Goal: Task Accomplishment & Management: Manage account settings

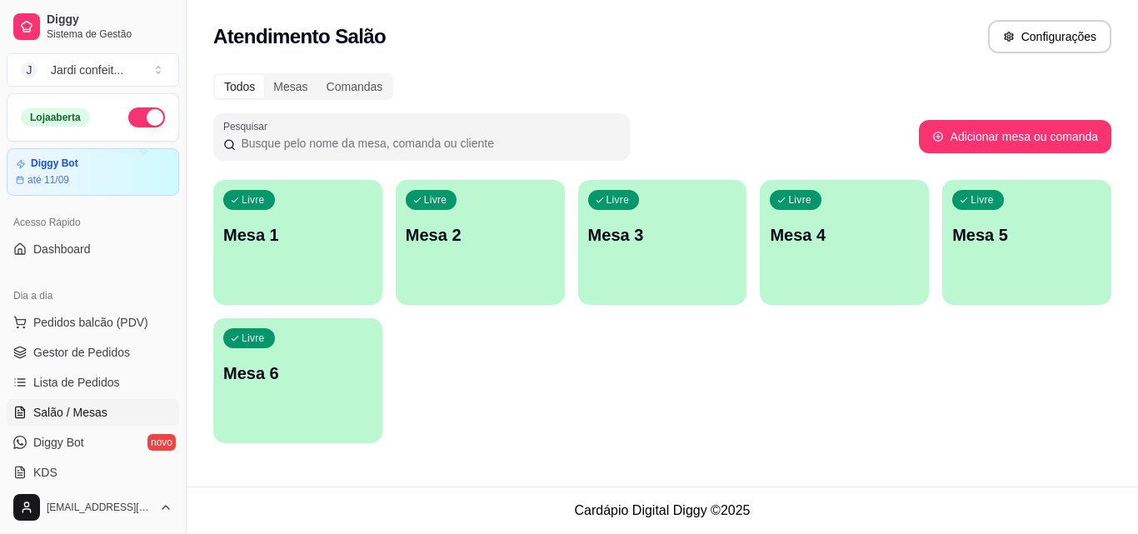
click at [298, 232] on p "Mesa 1" at bounding box center [297, 234] width 149 height 23
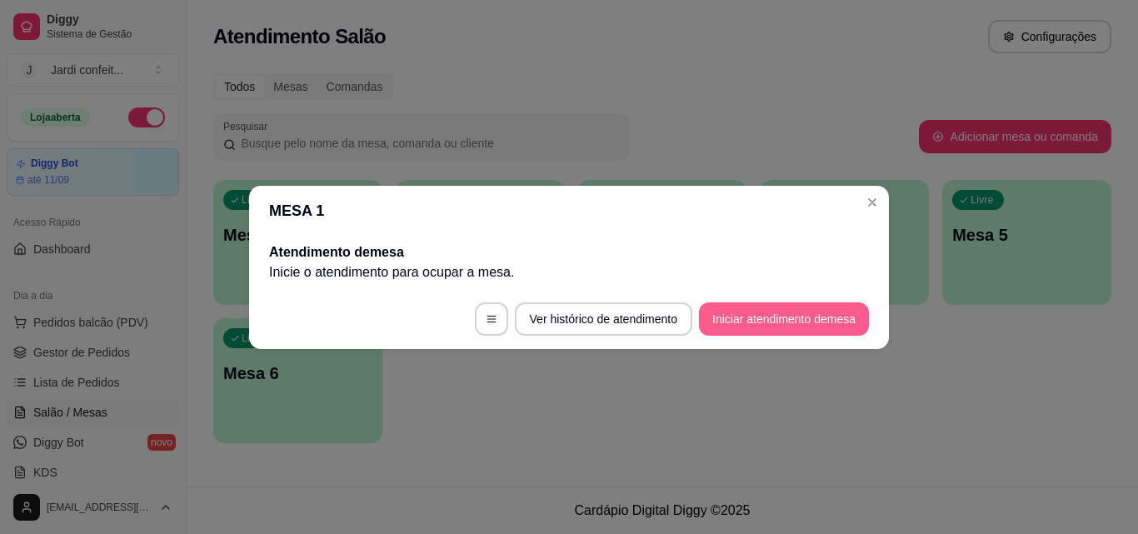
click at [784, 316] on button "Iniciar atendimento de mesa" at bounding box center [784, 318] width 170 height 33
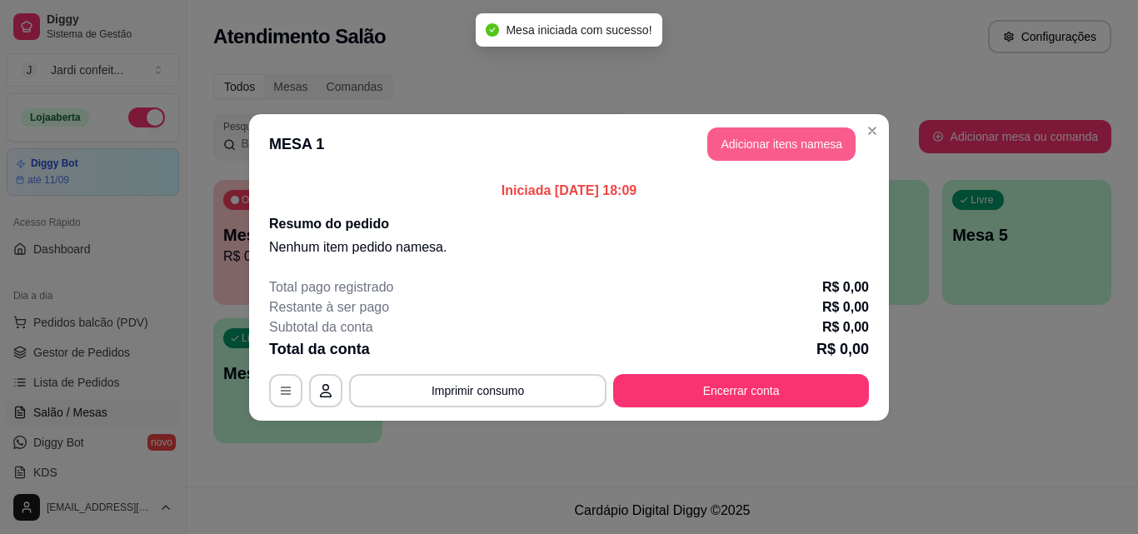
click at [804, 140] on button "Adicionar itens na mesa" at bounding box center [781, 143] width 148 height 33
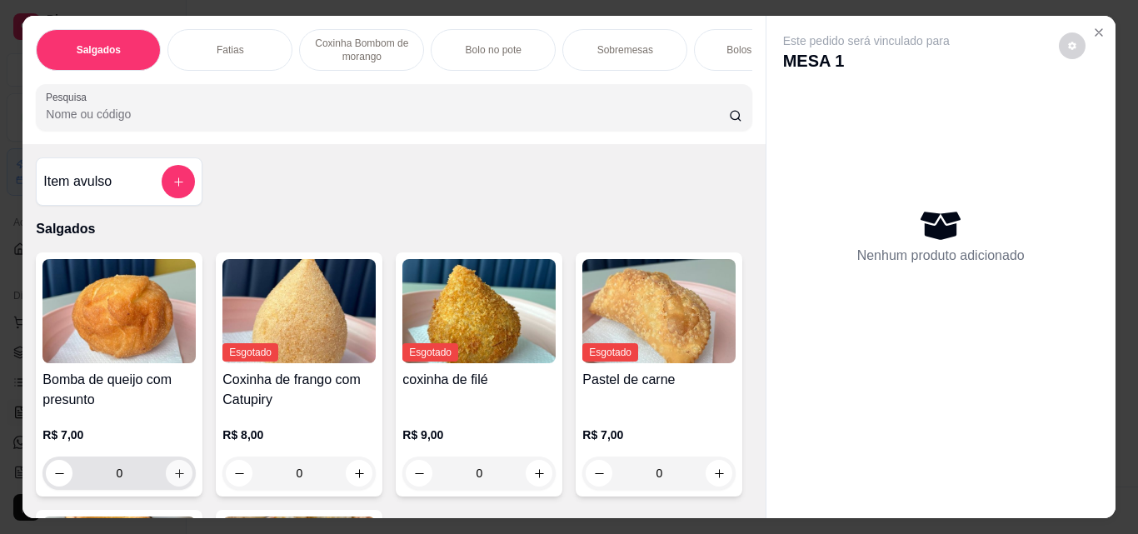
click at [182, 477] on button "increase-product-quantity" at bounding box center [179, 473] width 27 height 27
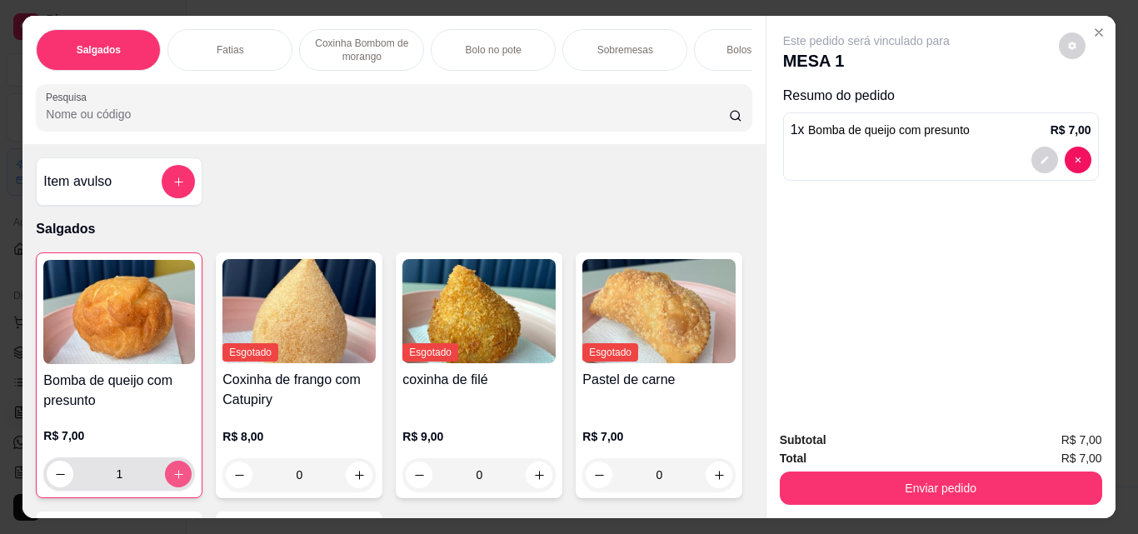
click at [182, 475] on button "increase-product-quantity" at bounding box center [178, 474] width 27 height 27
type input "2"
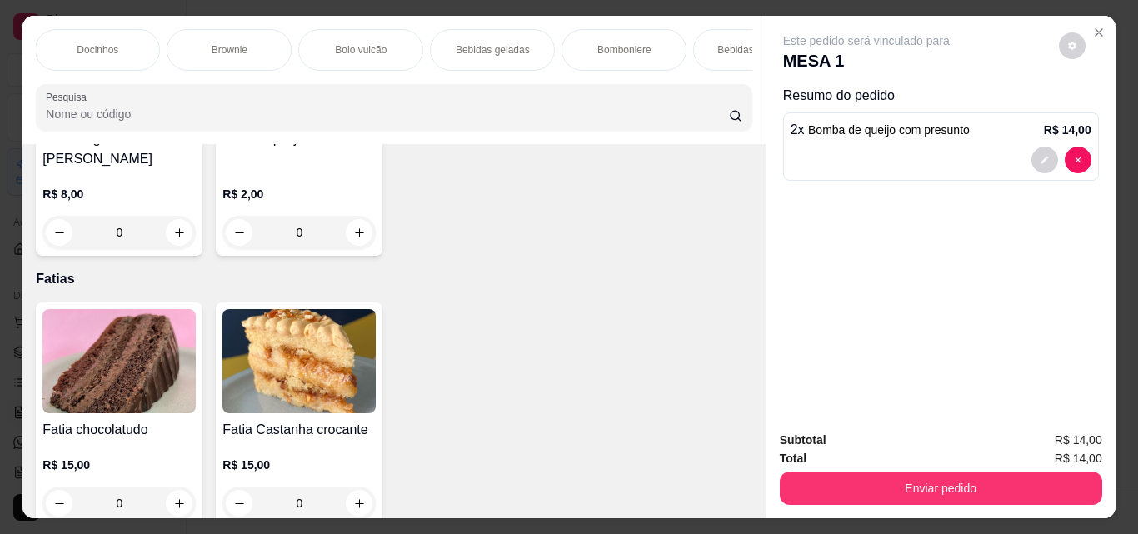
scroll to position [0, 989]
click at [426, 52] on div "Bebidas geladas" at bounding box center [425, 50] width 125 height 42
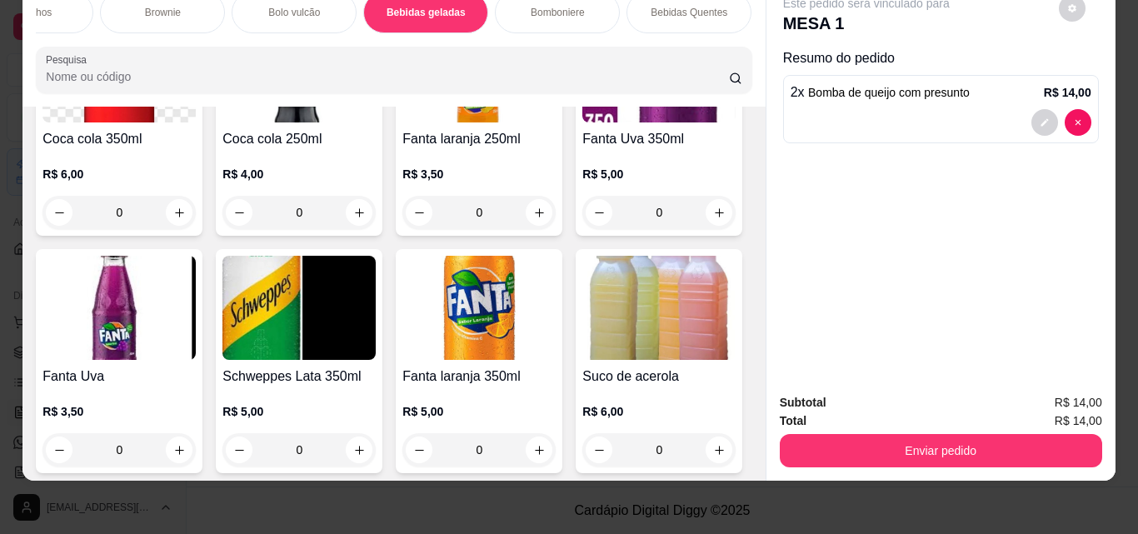
scroll to position [4326, 0]
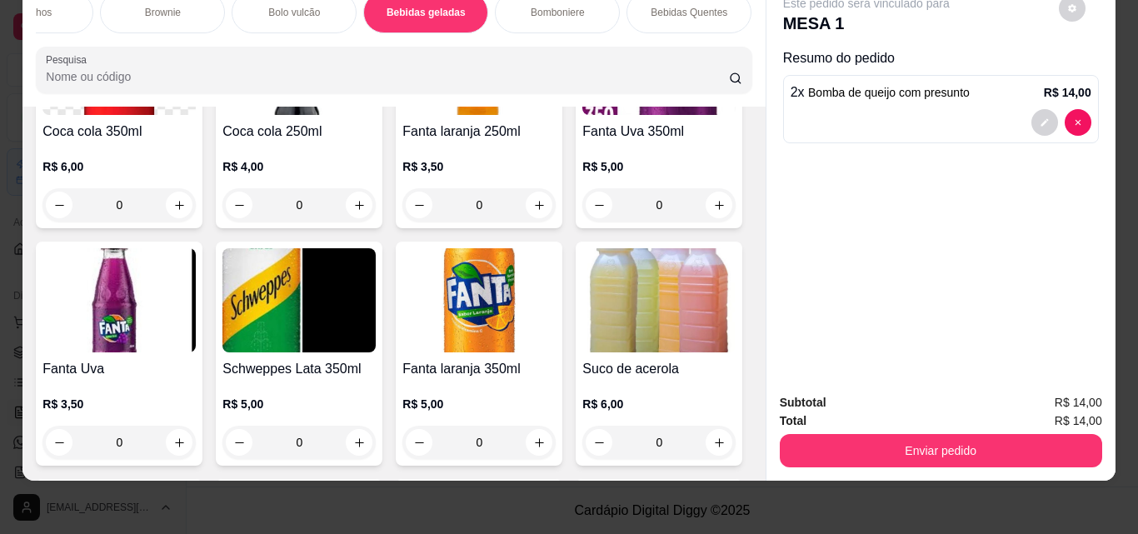
type input "1"
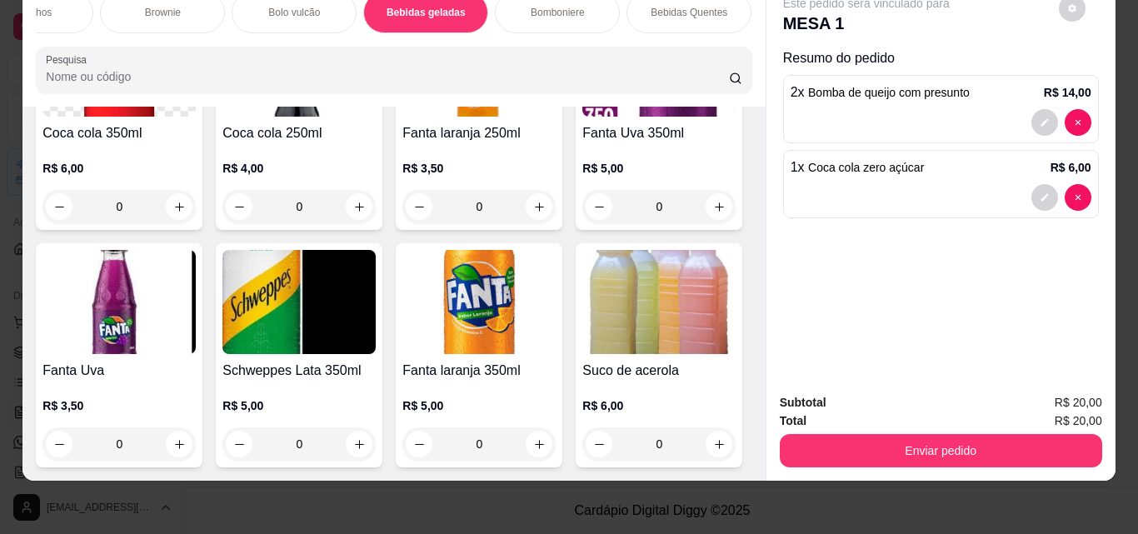
scroll to position [4326, 0]
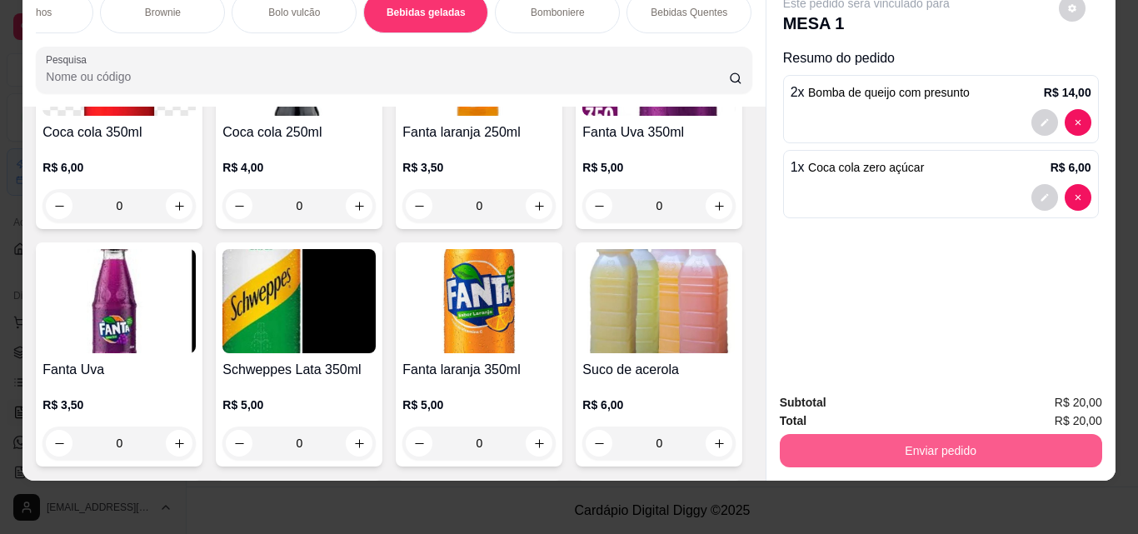
click at [935, 439] on button "Enviar pedido" at bounding box center [940, 450] width 322 height 33
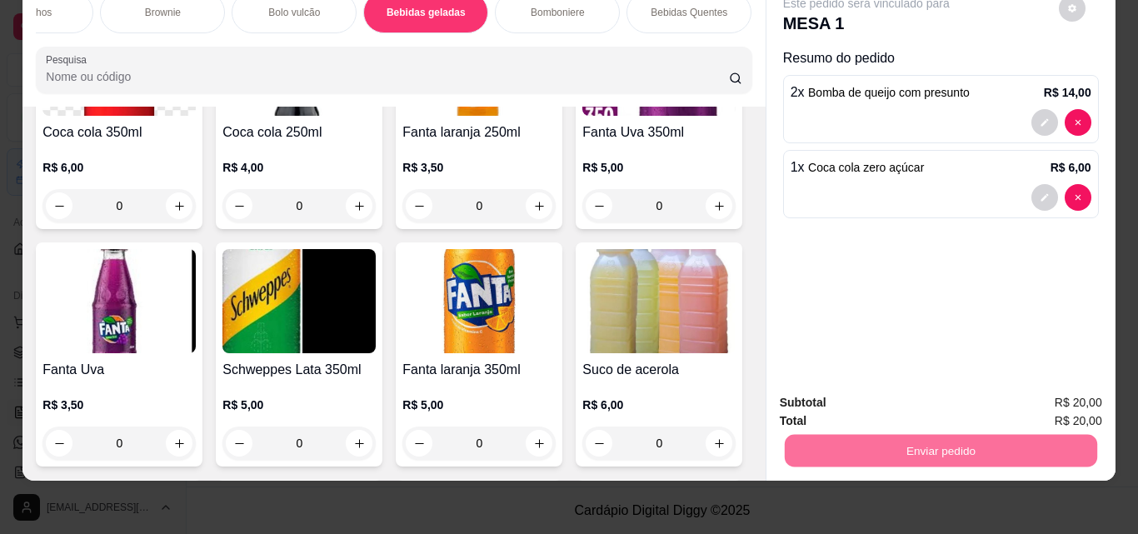
click at [929, 397] on button "Não registrar e enviar pedido" at bounding box center [885, 397] width 173 height 32
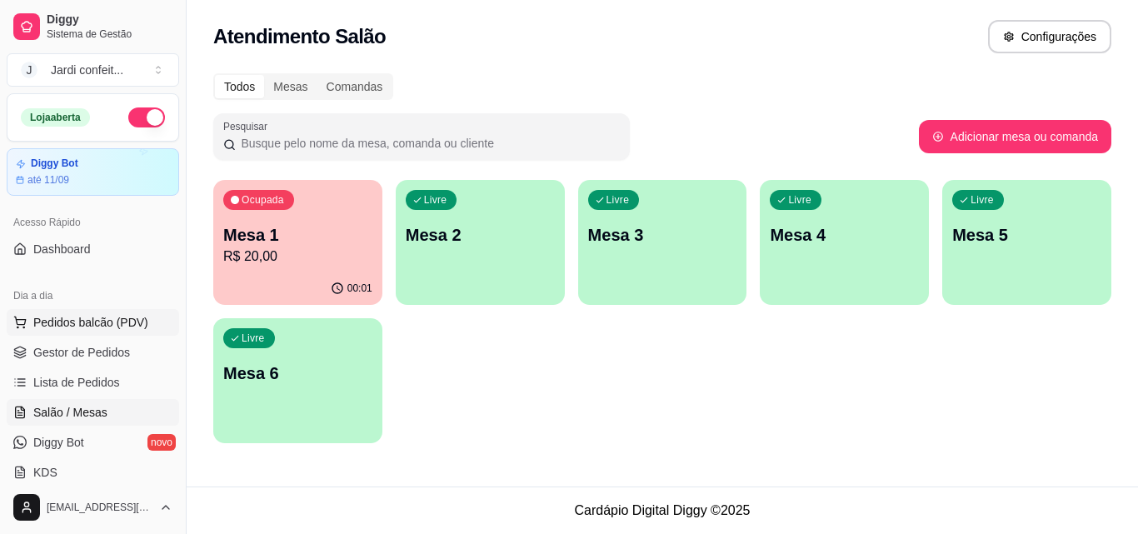
click at [118, 326] on span "Pedidos balcão (PDV)" at bounding box center [90, 322] width 115 height 17
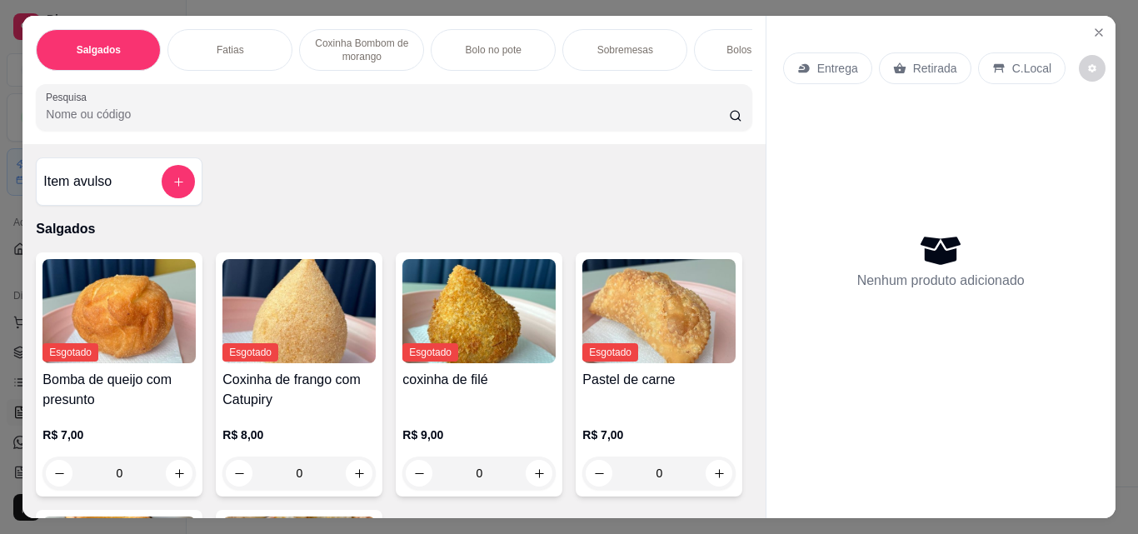
click at [230, 31] on div "Fatias" at bounding box center [229, 50] width 125 height 42
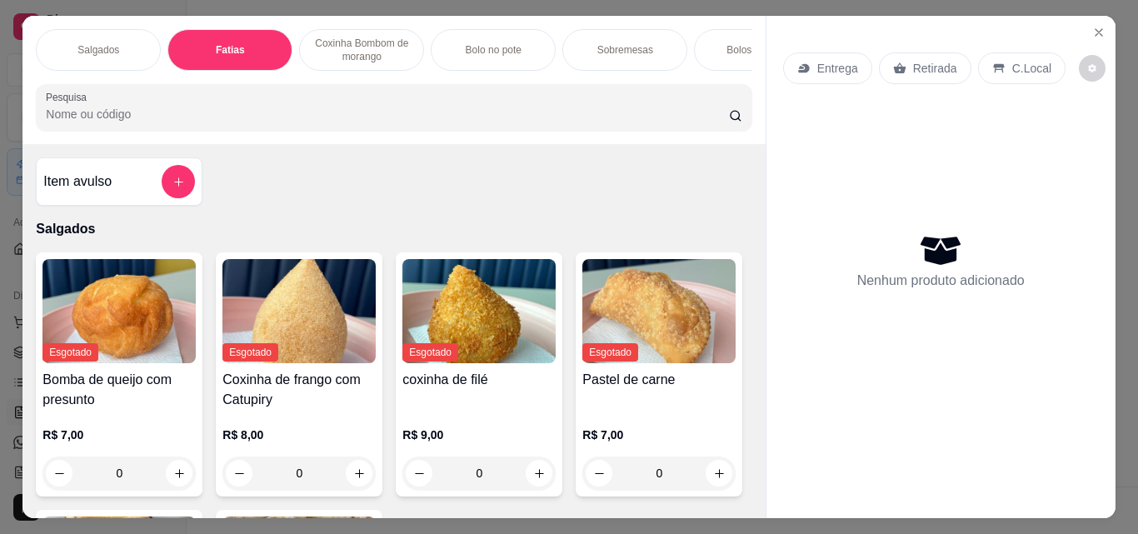
scroll to position [43, 0]
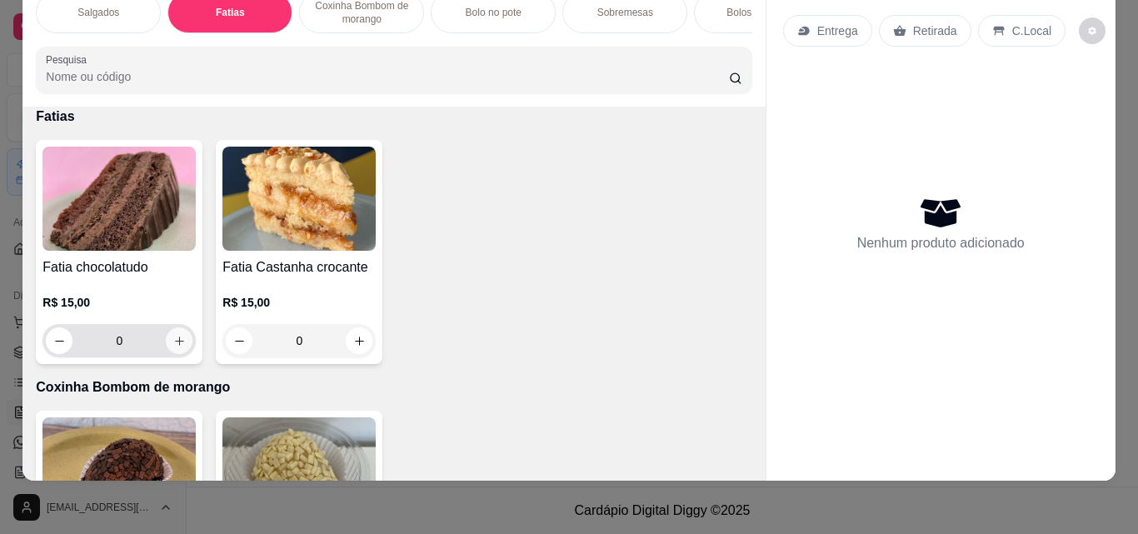
click at [176, 342] on icon "increase-product-quantity" at bounding box center [179, 341] width 12 height 12
type input "1"
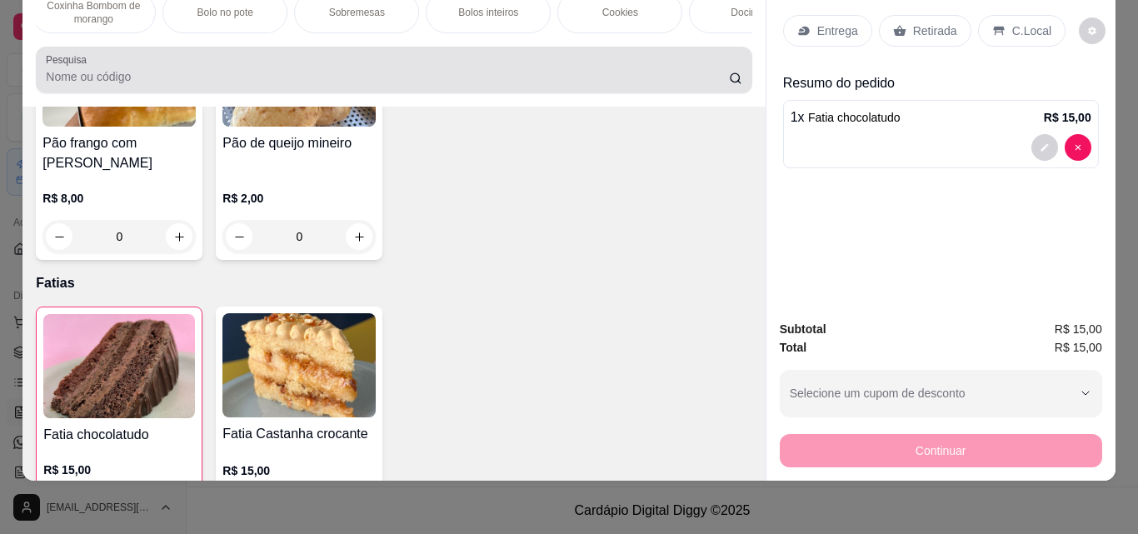
scroll to position [0, 0]
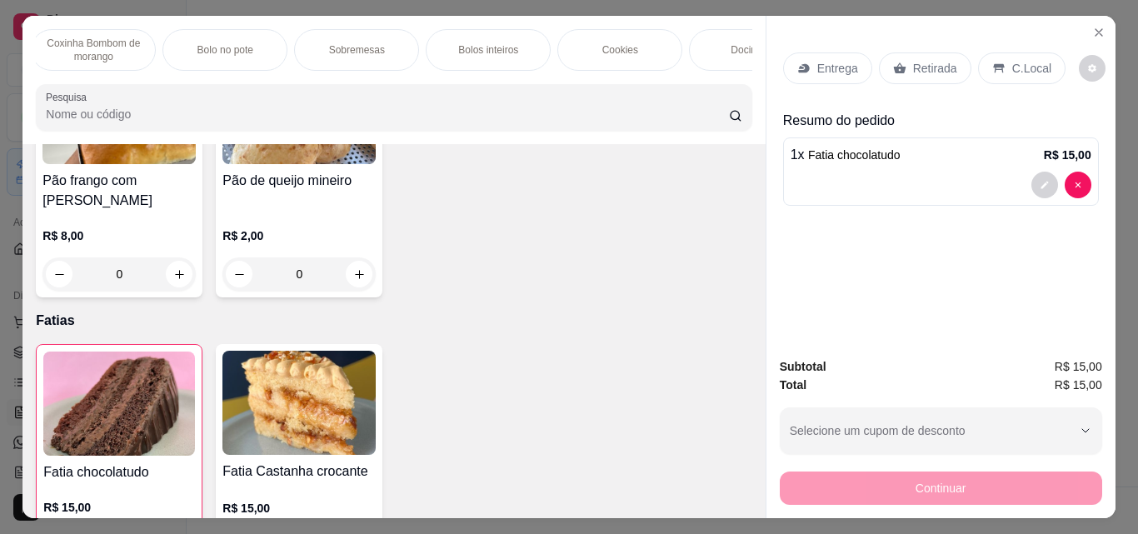
click at [719, 40] on div "Docinhos" at bounding box center [751, 50] width 125 height 42
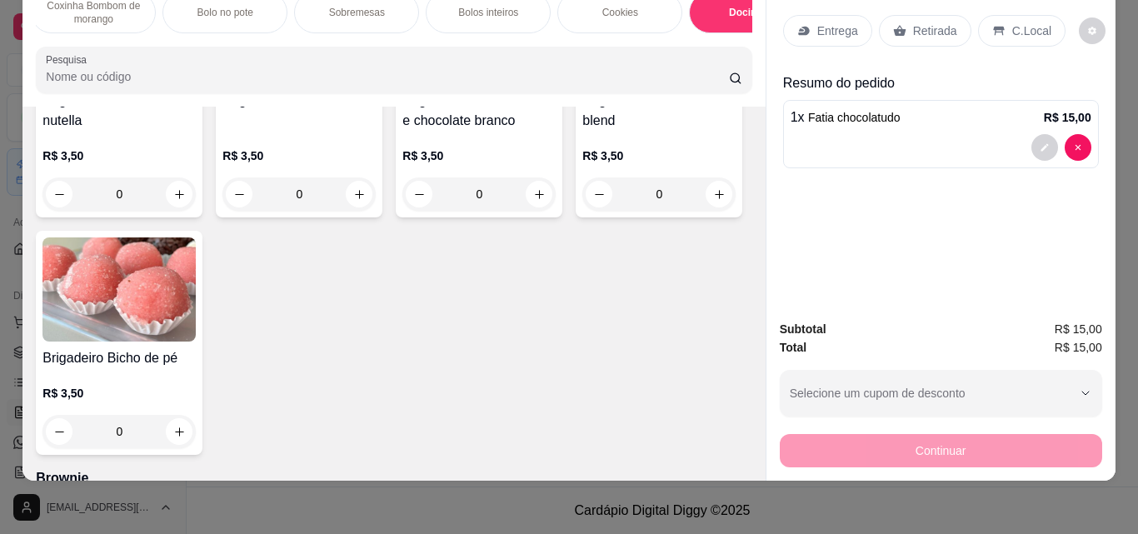
scroll to position [2689, 0]
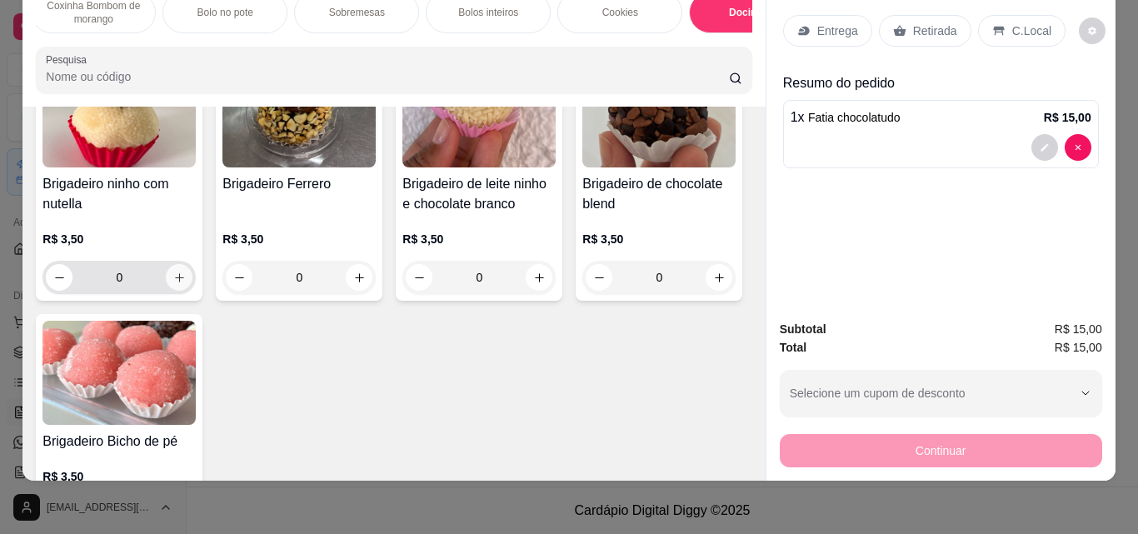
click at [174, 277] on icon "increase-product-quantity" at bounding box center [179, 277] width 12 height 12
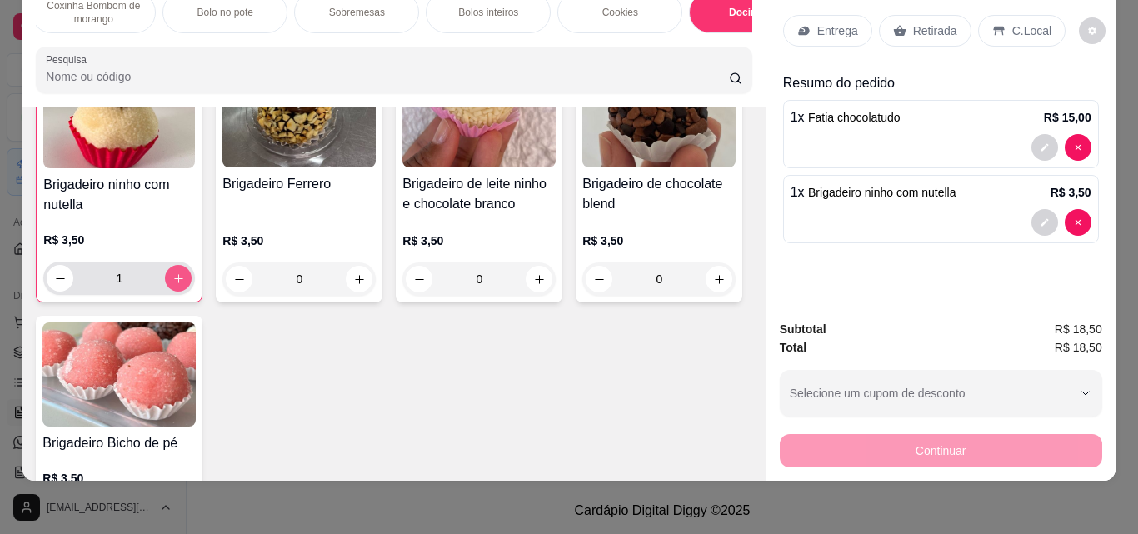
scroll to position [2690, 0]
click at [174, 277] on icon "increase-product-quantity" at bounding box center [178, 277] width 12 height 12
type input "2"
click at [919, 22] on p "Retirada" at bounding box center [935, 30] width 44 height 17
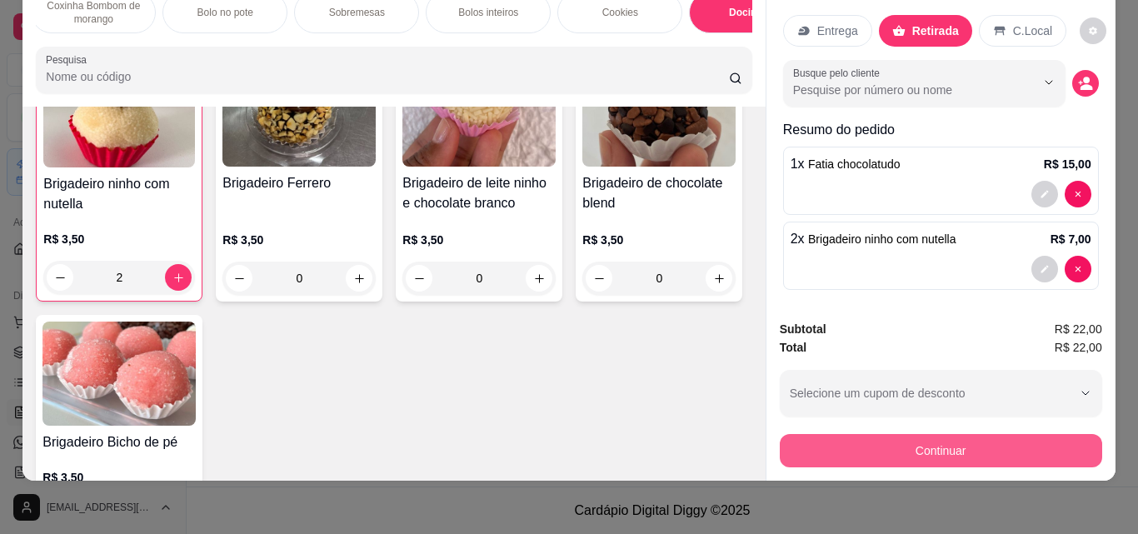
click at [1002, 453] on button "Continuar" at bounding box center [940, 450] width 322 height 33
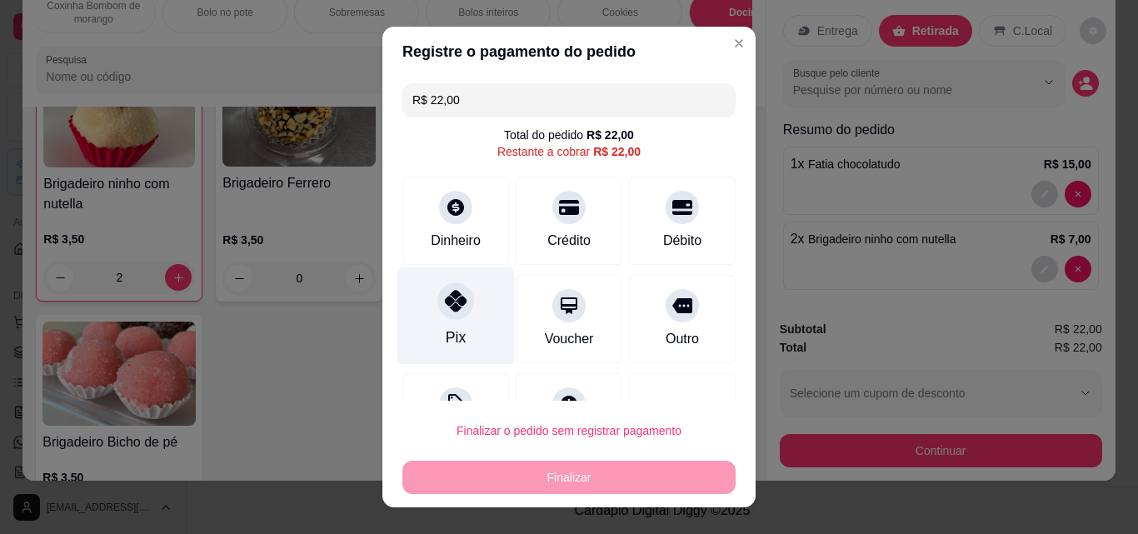
click at [424, 318] on div "Pix" at bounding box center [455, 315] width 117 height 97
type input "R$ 0,00"
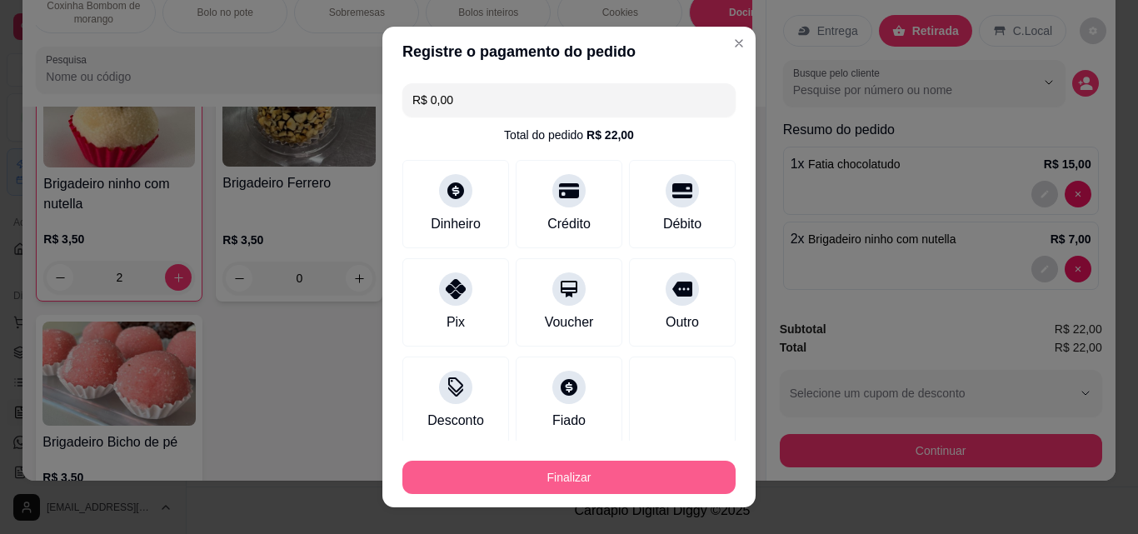
click at [574, 471] on button "Finalizar" at bounding box center [568, 477] width 333 height 33
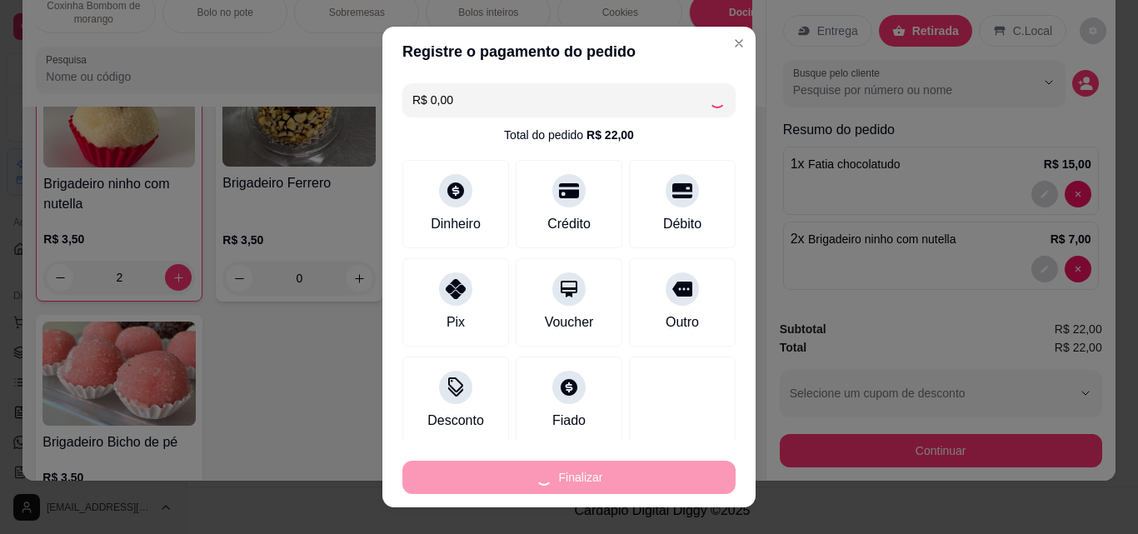
type input "0"
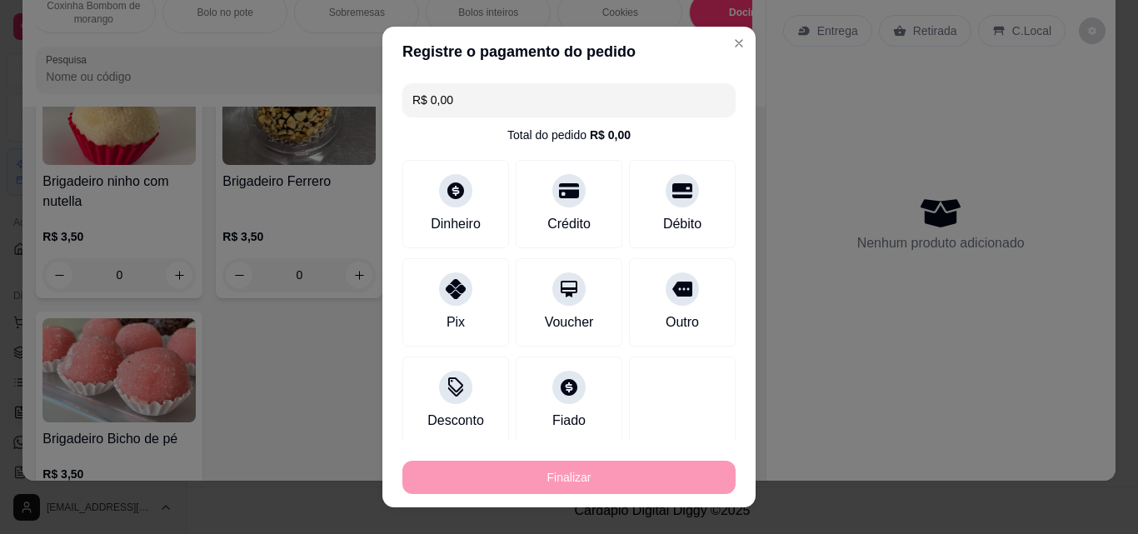
type input "-R$ 22,00"
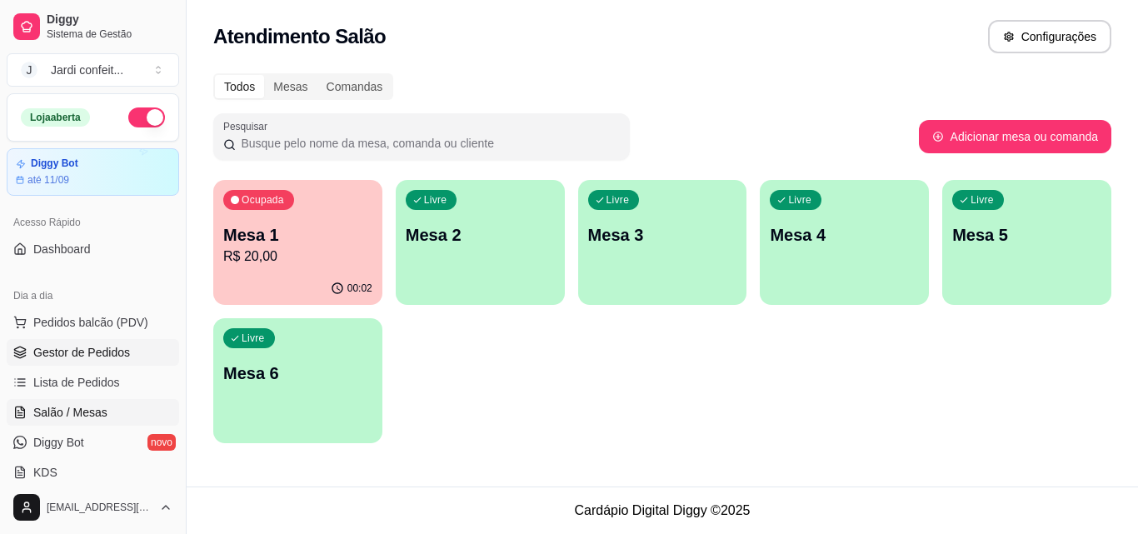
click at [101, 363] on link "Gestor de Pedidos" at bounding box center [93, 352] width 172 height 27
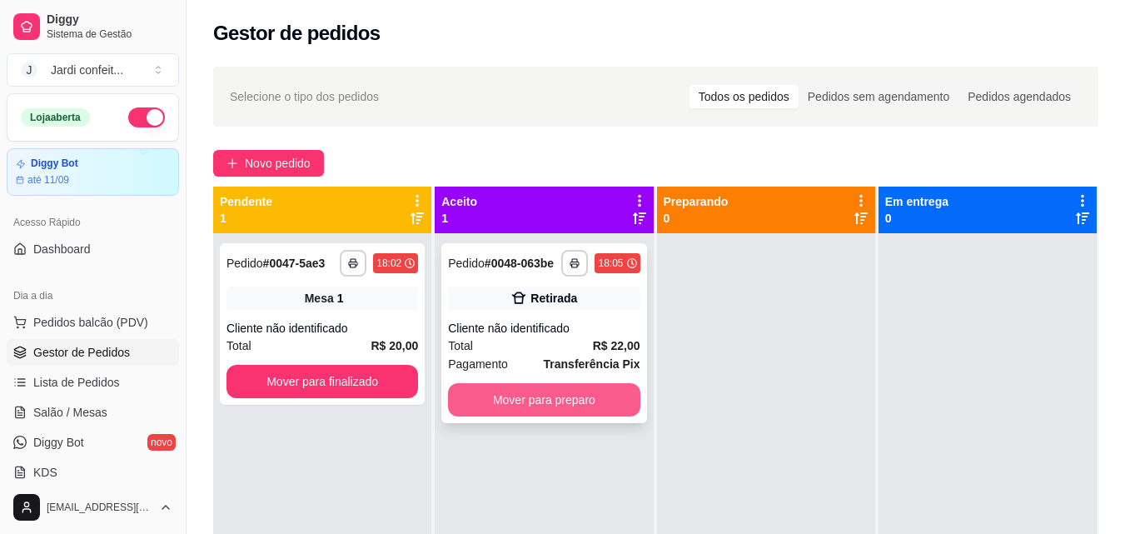
click at [540, 386] on button "Mover para preparo" at bounding box center [544, 399] width 192 height 33
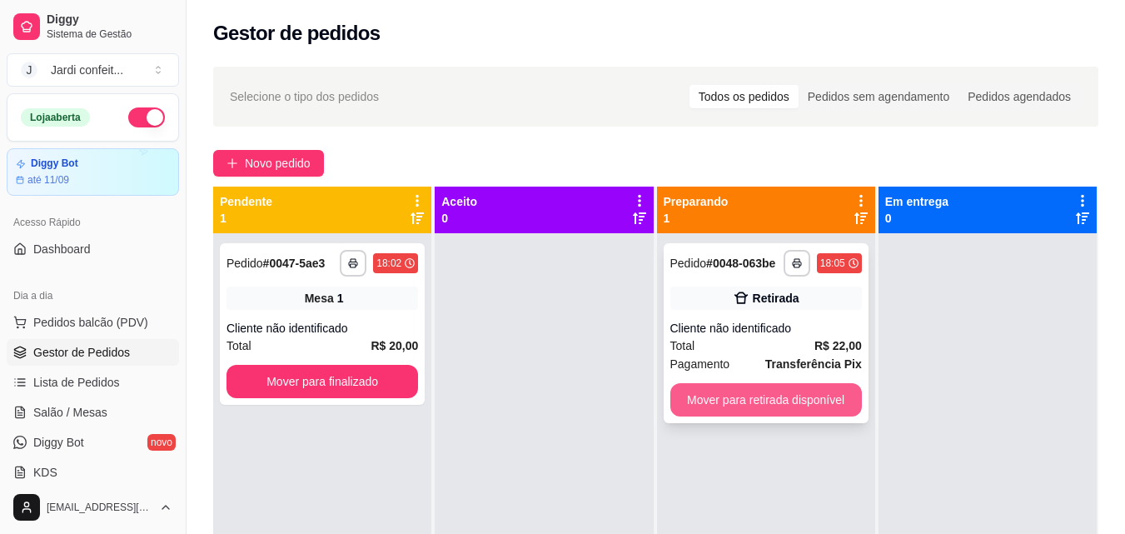
click at [731, 389] on button "Mover para retirada disponível" at bounding box center [766, 399] width 192 height 33
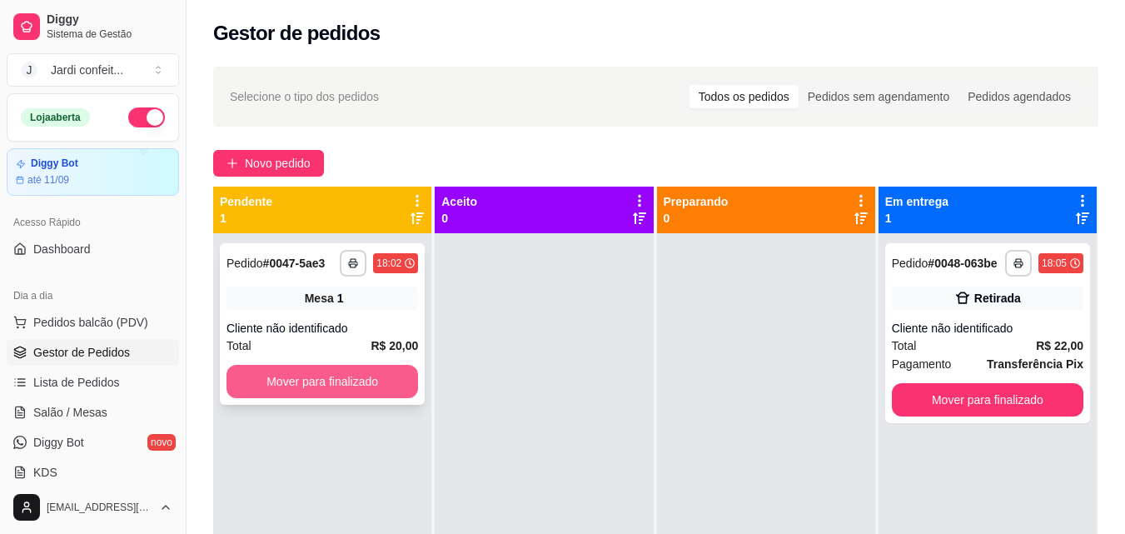
click at [401, 392] on button "Mover para finalizado" at bounding box center [323, 381] width 192 height 33
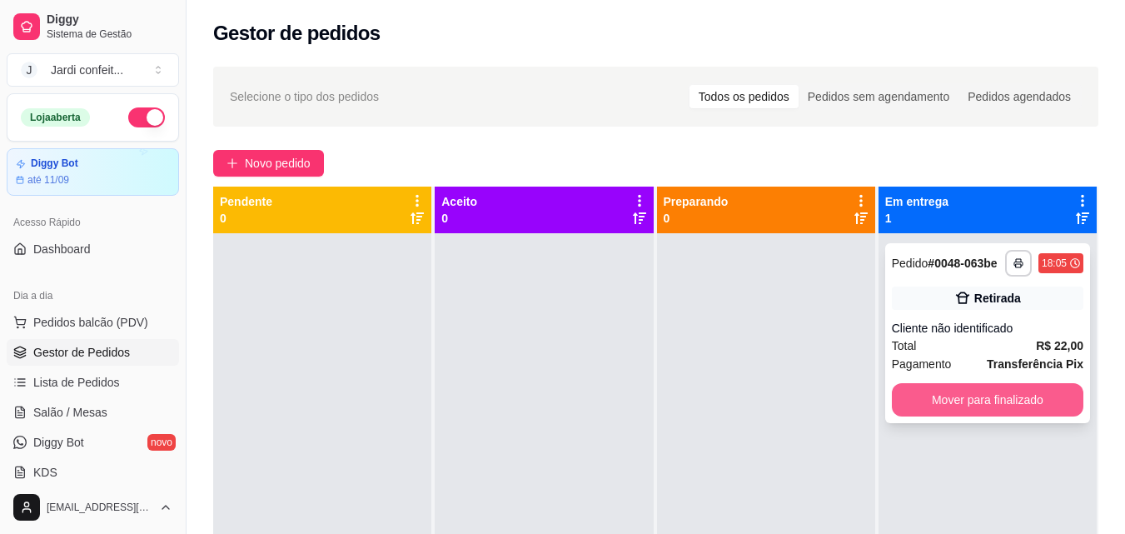
click at [1034, 401] on button "Mover para finalizado" at bounding box center [988, 399] width 192 height 33
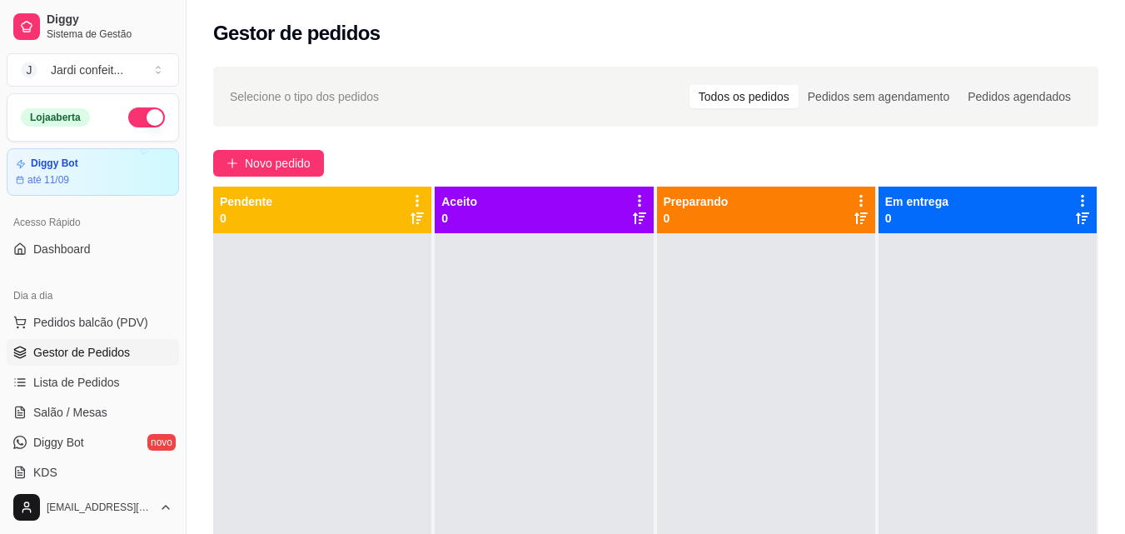
drag, startPoint x: 550, startPoint y: 138, endPoint x: 489, endPoint y: 139, distance: 61.6
click at [548, 138] on div "Selecione o tipo dos pedidos Todos os pedidos Pedidos sem agendamento Pedidos a…" at bounding box center [656, 399] width 939 height 684
click at [107, 421] on link "Salão / Mesas" at bounding box center [93, 412] width 172 height 27
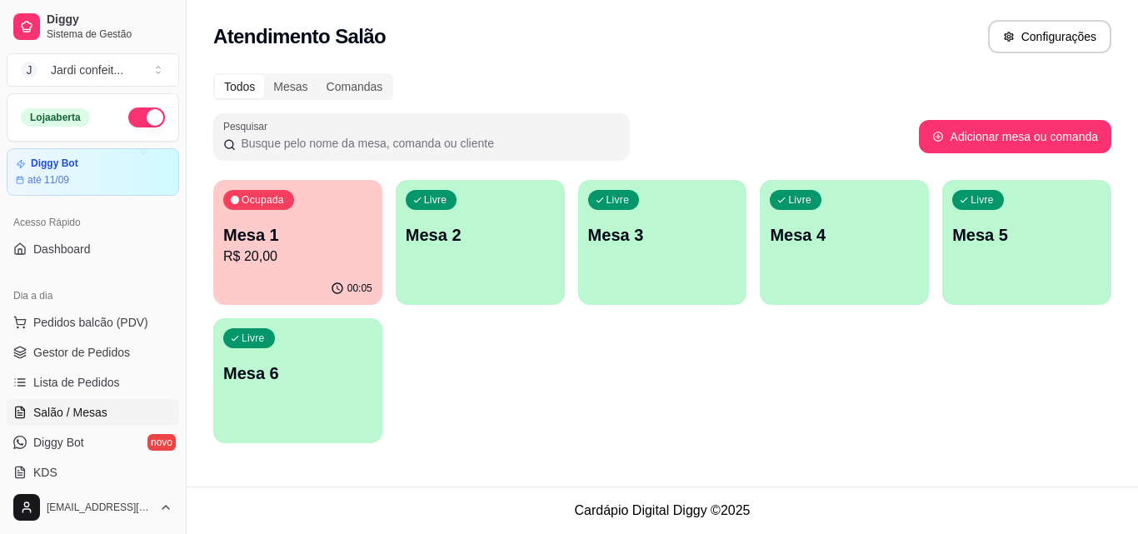
click at [311, 232] on p "Mesa 1" at bounding box center [297, 234] width 149 height 23
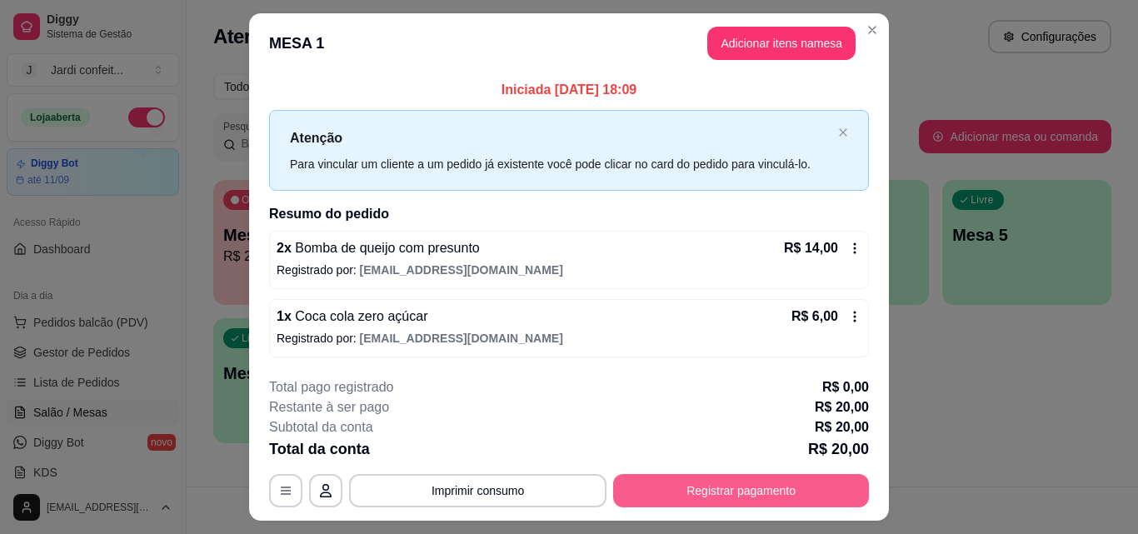
click at [772, 492] on button "Registrar pagamento" at bounding box center [741, 490] width 256 height 33
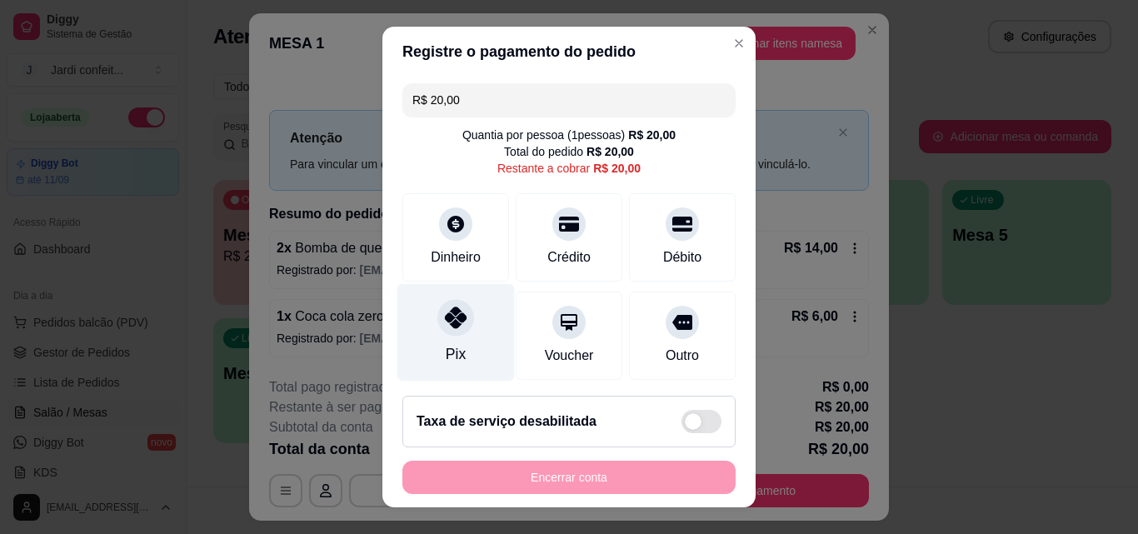
click at [435, 338] on div "Pix" at bounding box center [455, 332] width 117 height 97
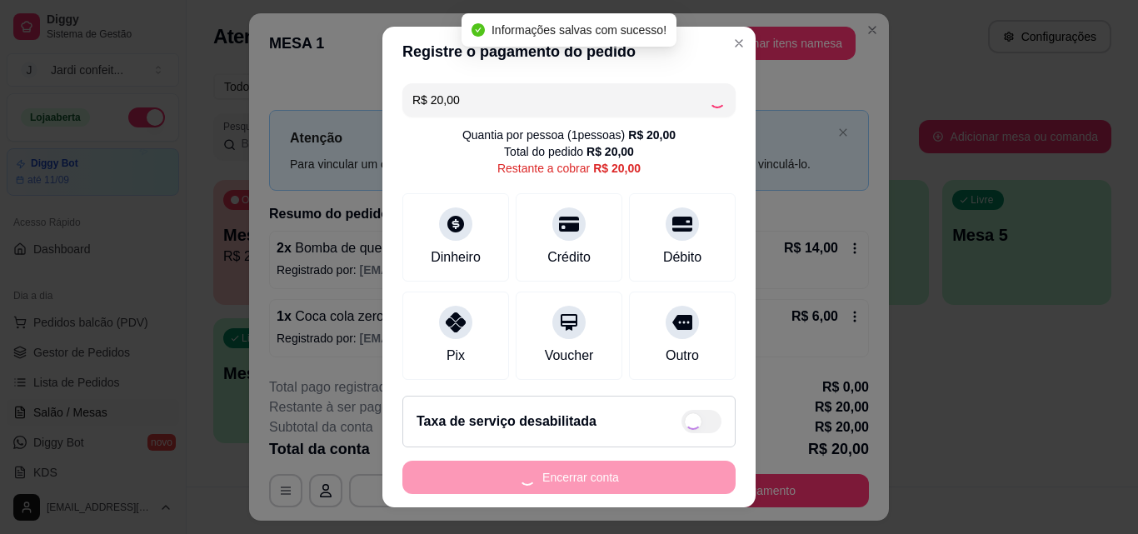
type input "R$ 0,00"
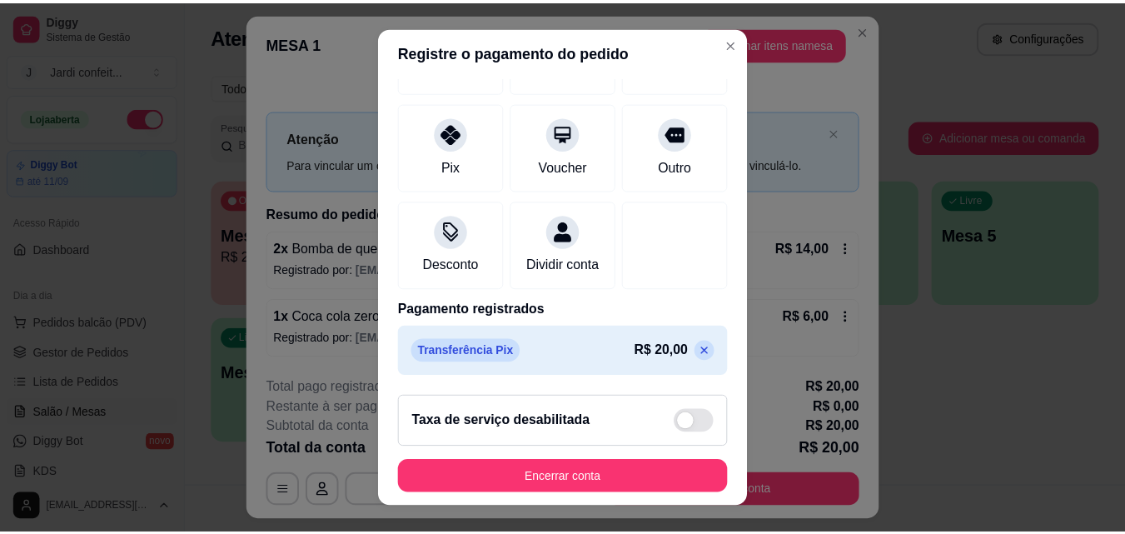
scroll to position [192, 0]
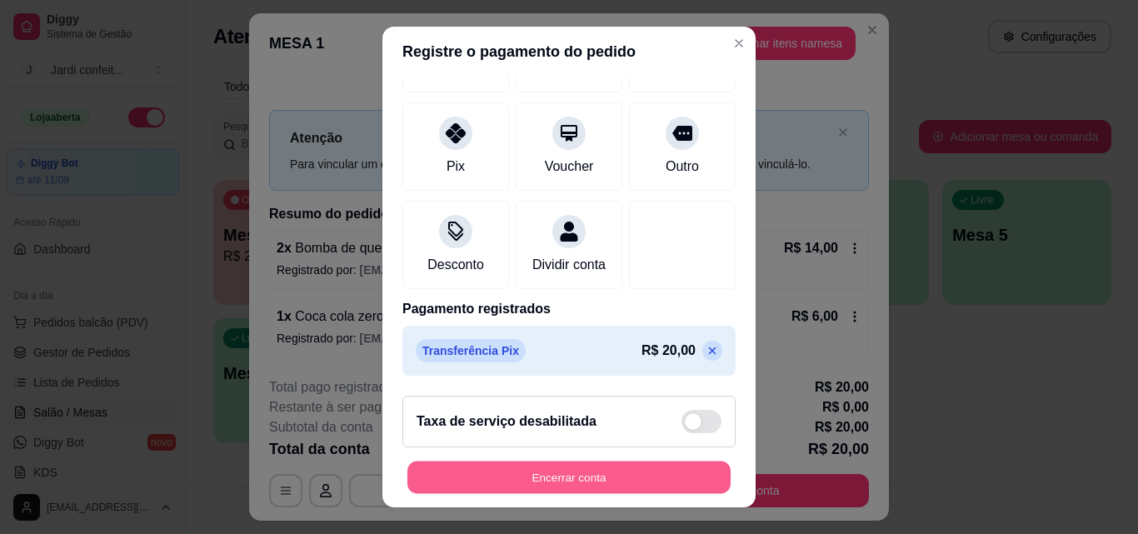
click at [611, 484] on button "Encerrar conta" at bounding box center [568, 477] width 323 height 32
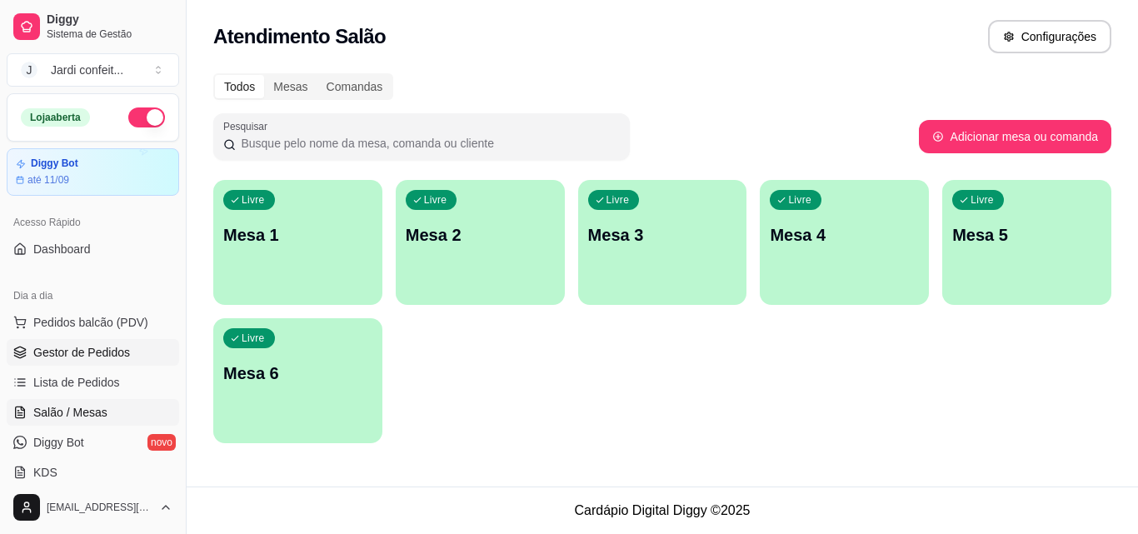
click at [113, 355] on span "Gestor de Pedidos" at bounding box center [81, 352] width 97 height 17
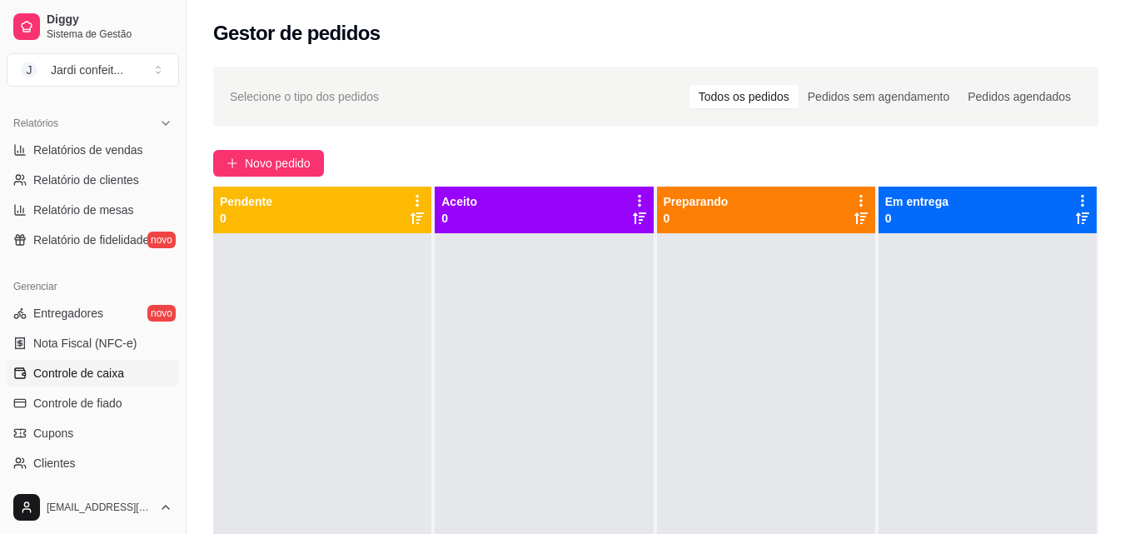
scroll to position [500, 0]
click at [120, 370] on span "Controle de caixa" at bounding box center [78, 372] width 91 height 17
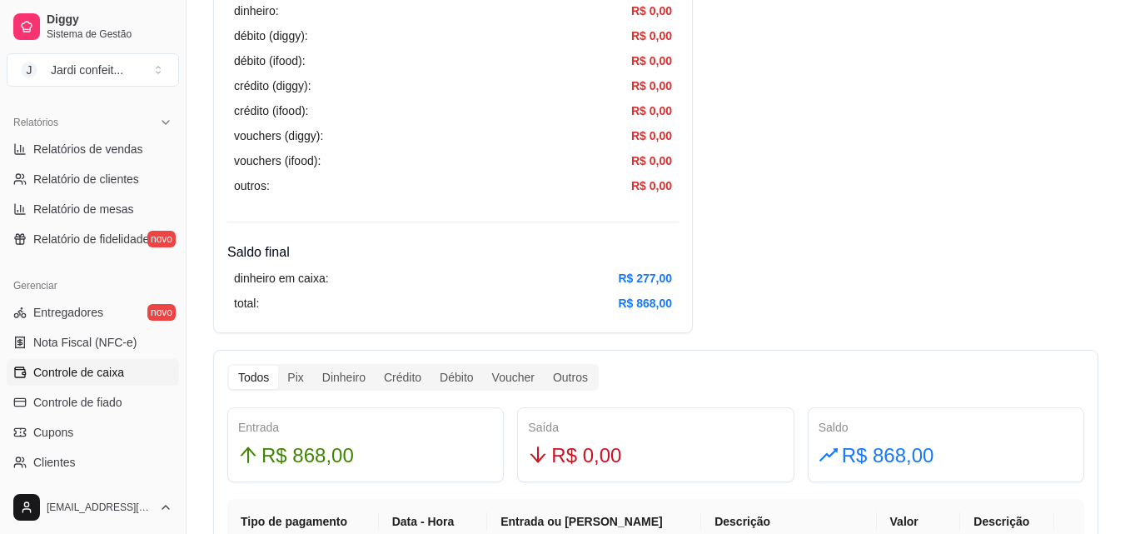
scroll to position [666, 0]
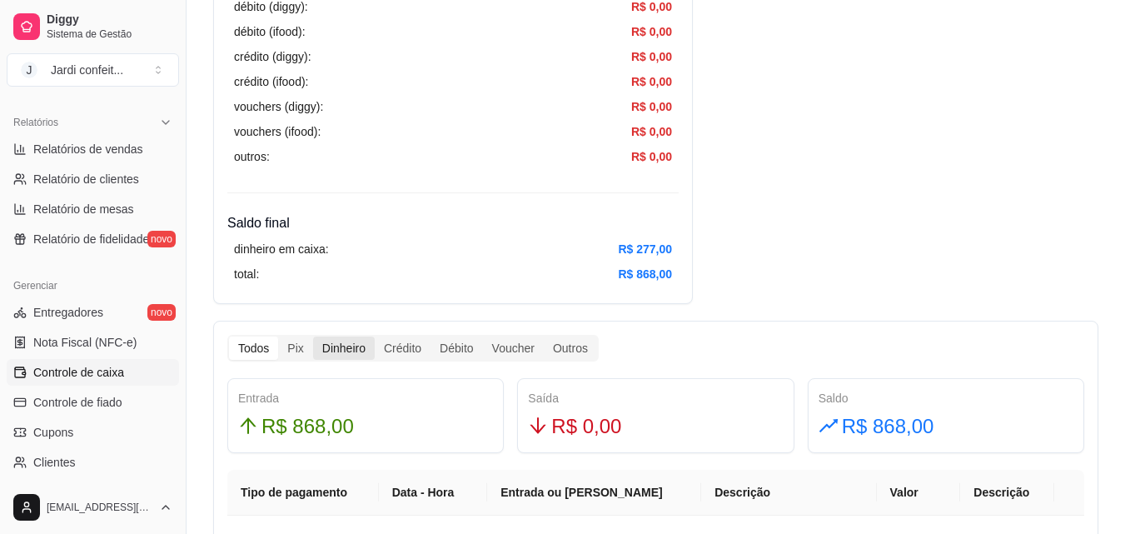
click at [328, 355] on div "Dinheiro" at bounding box center [344, 347] width 62 height 23
click at [313, 336] on input "Dinheiro" at bounding box center [313, 336] width 0 height 0
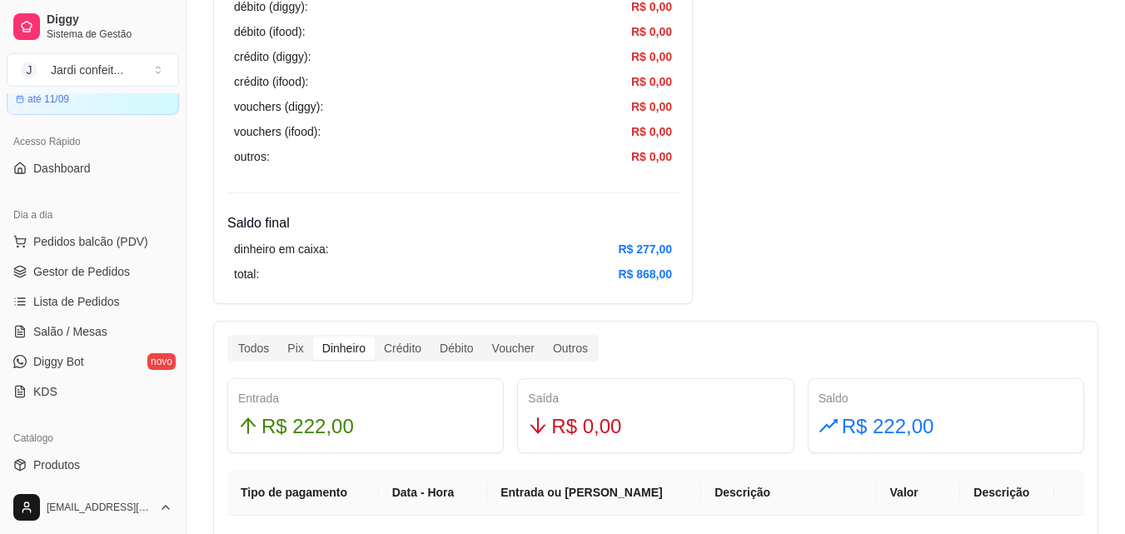
scroll to position [0, 0]
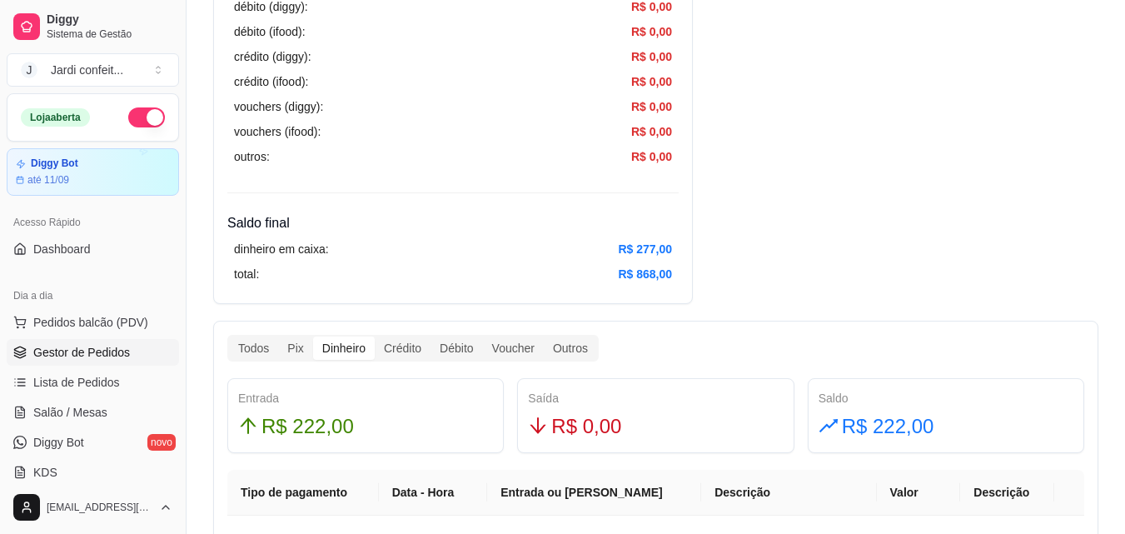
click at [103, 346] on span "Gestor de Pedidos" at bounding box center [81, 352] width 97 height 17
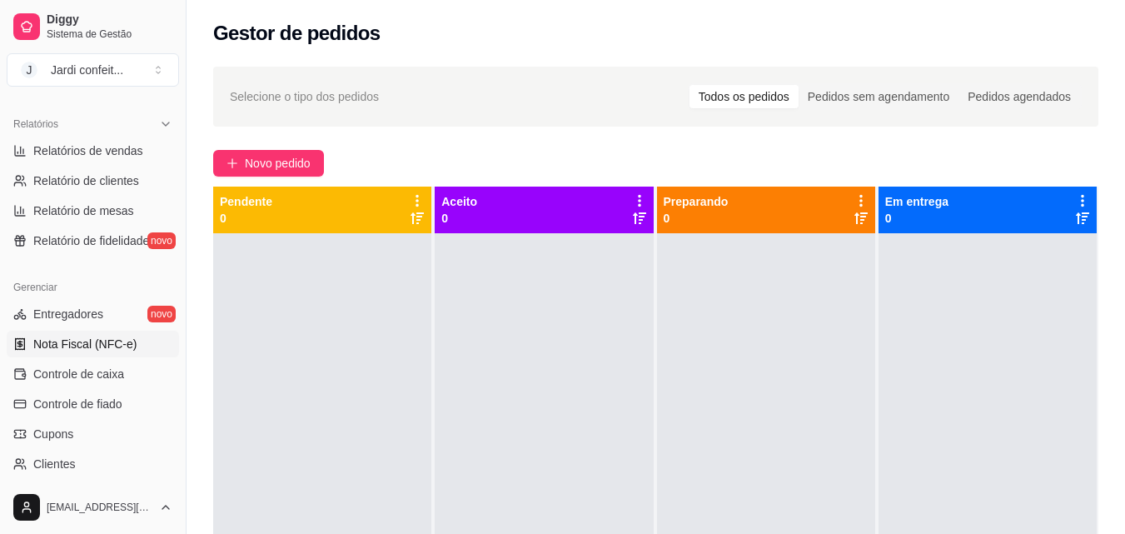
scroll to position [500, 0]
click at [118, 360] on link "Controle de caixa" at bounding box center [93, 372] width 172 height 27
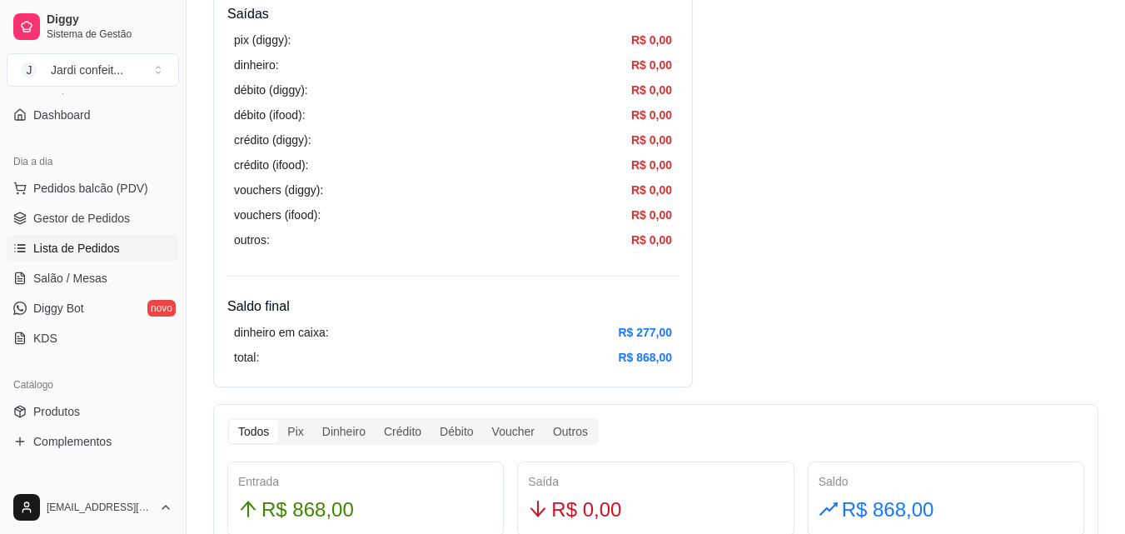
scroll to position [83, 0]
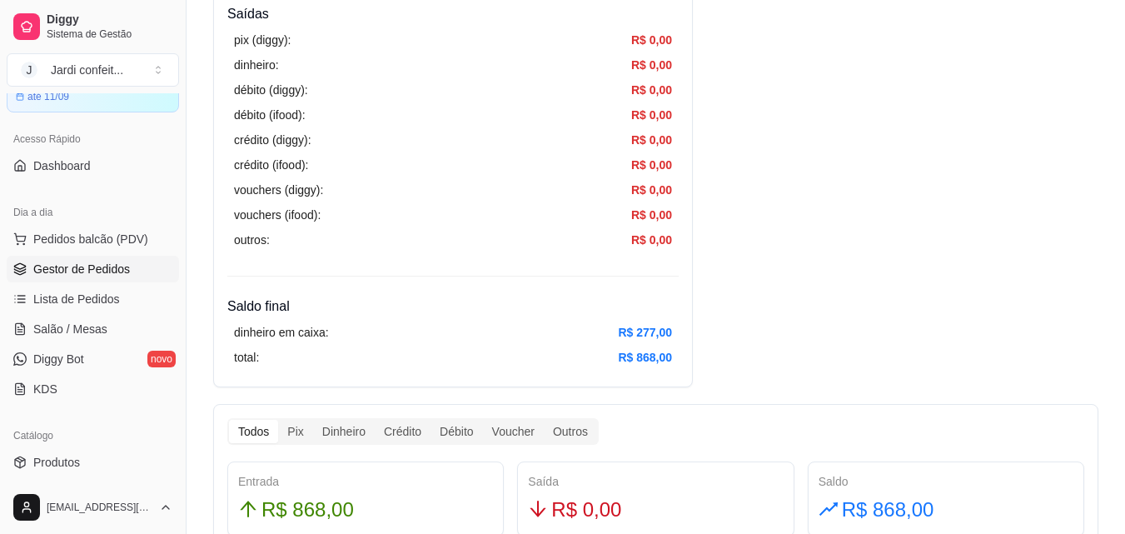
click at [111, 264] on span "Gestor de Pedidos" at bounding box center [81, 269] width 97 height 17
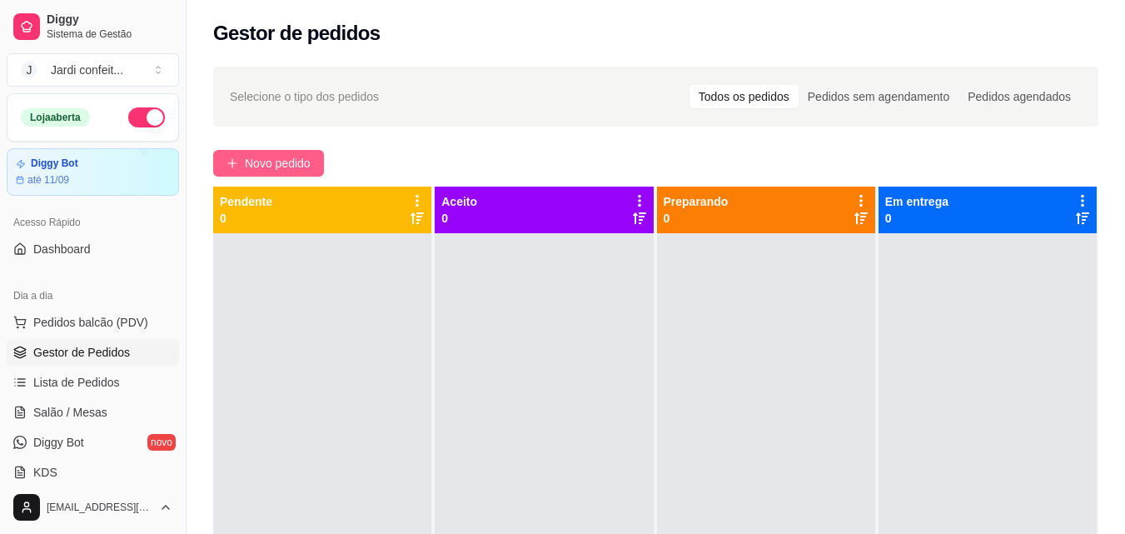
click at [257, 169] on span "Novo pedido" at bounding box center [278, 163] width 66 height 18
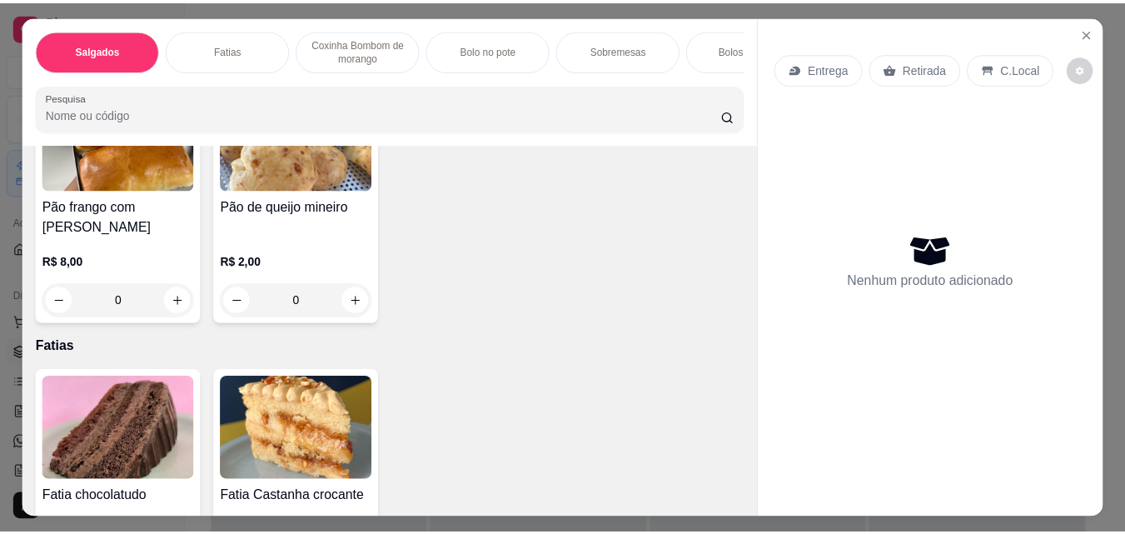
scroll to position [416, 0]
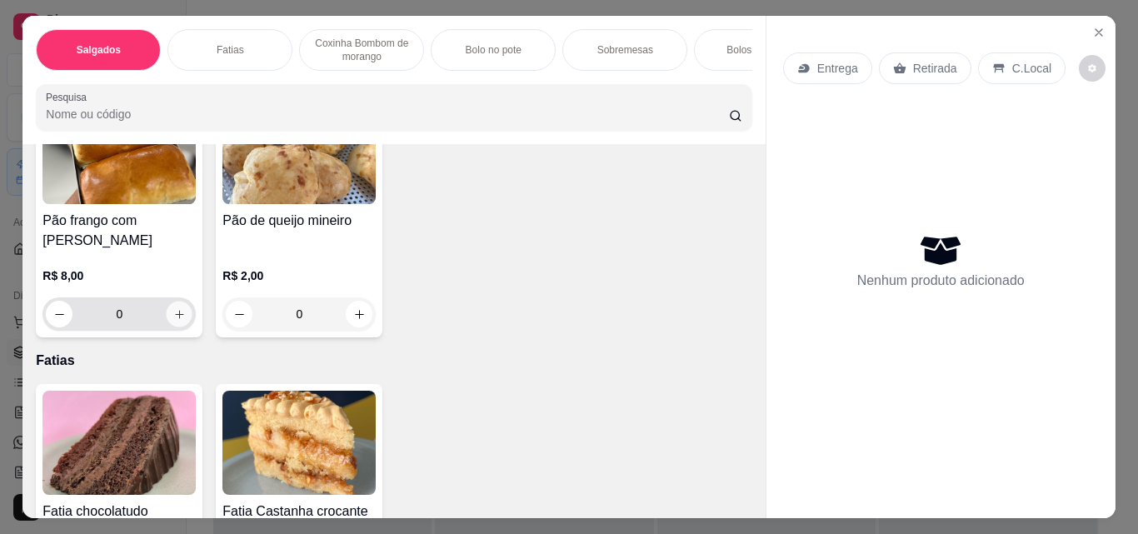
click at [186, 317] on icon "increase-product-quantity" at bounding box center [179, 314] width 12 height 12
type input "1"
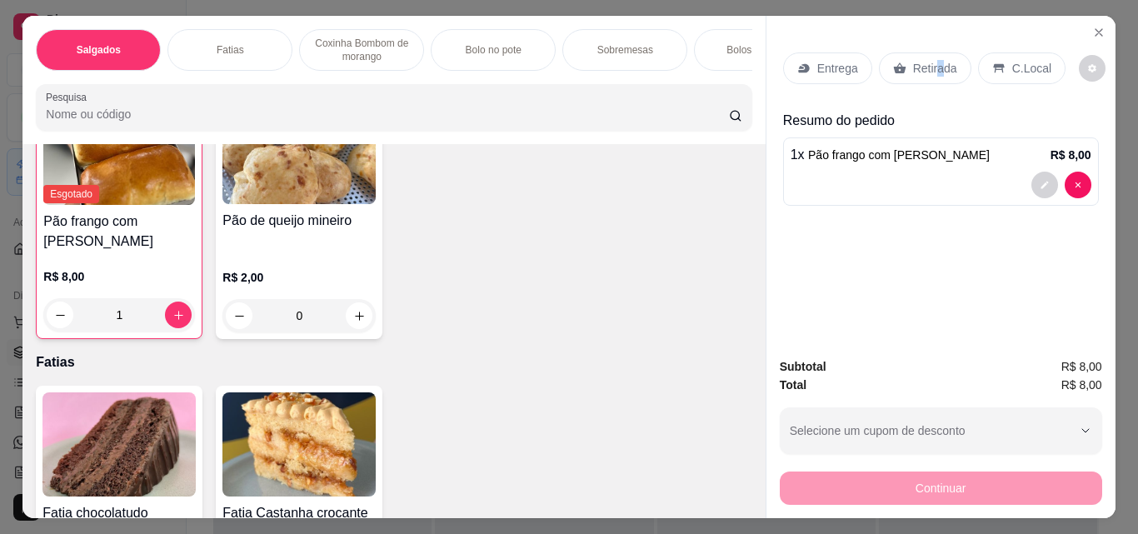
click at [932, 63] on p "Retirada" at bounding box center [935, 68] width 44 height 17
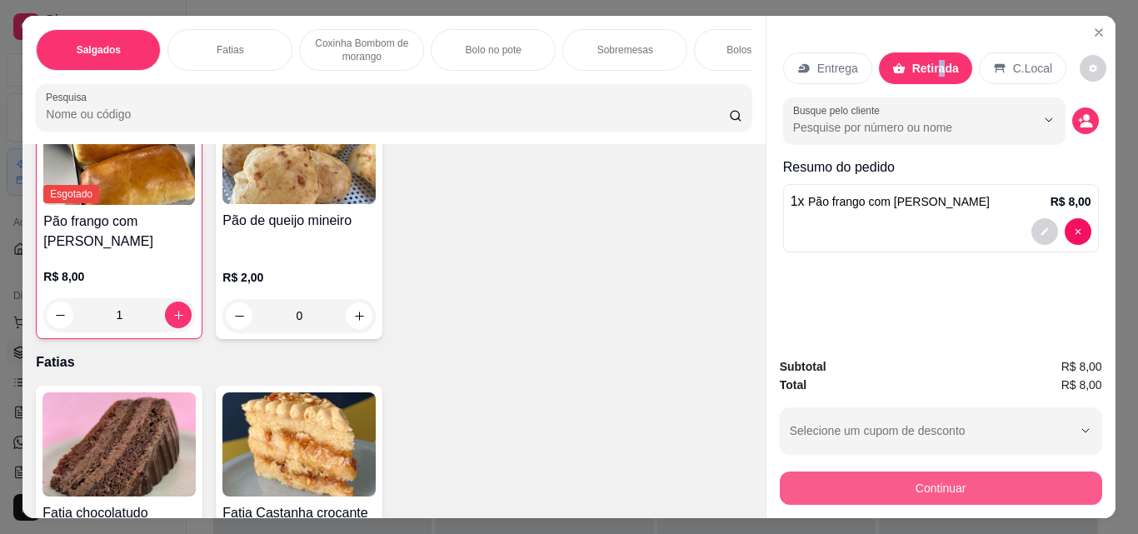
click at [1018, 481] on button "Continuar" at bounding box center [940, 487] width 322 height 33
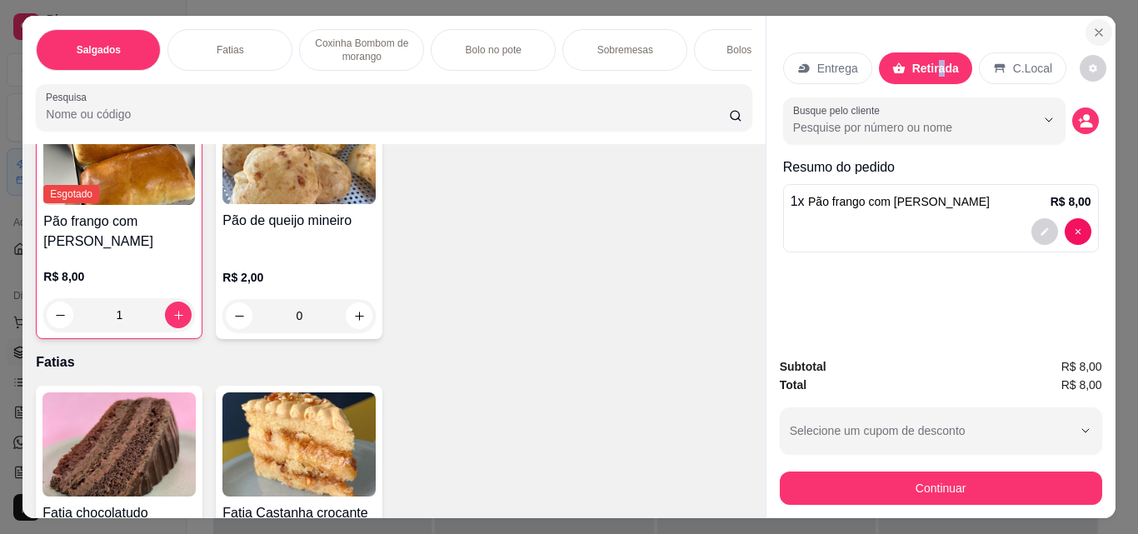
click at [1089, 34] on button "Close" at bounding box center [1098, 32] width 27 height 27
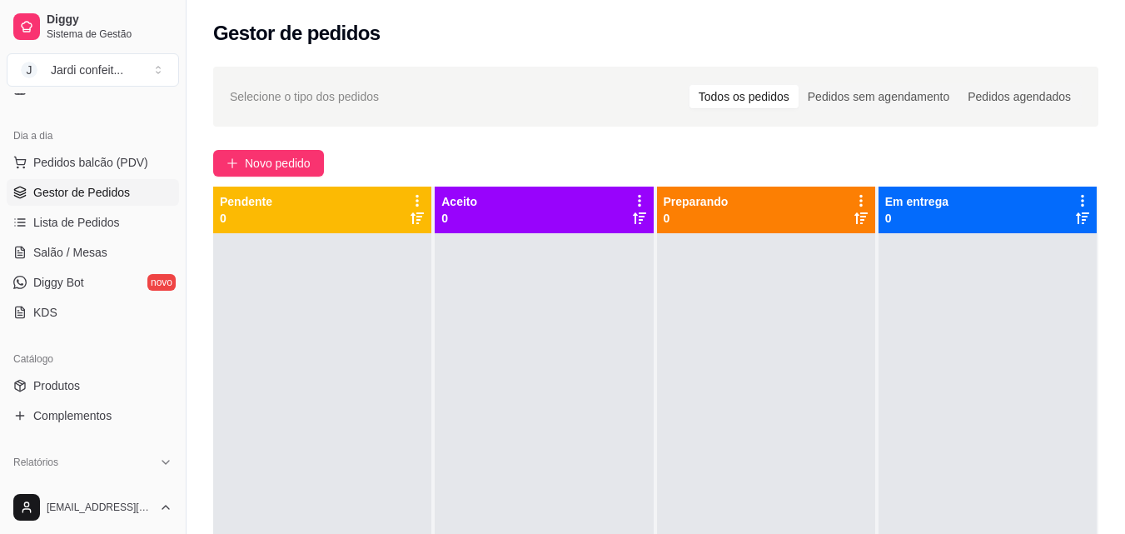
scroll to position [250, 0]
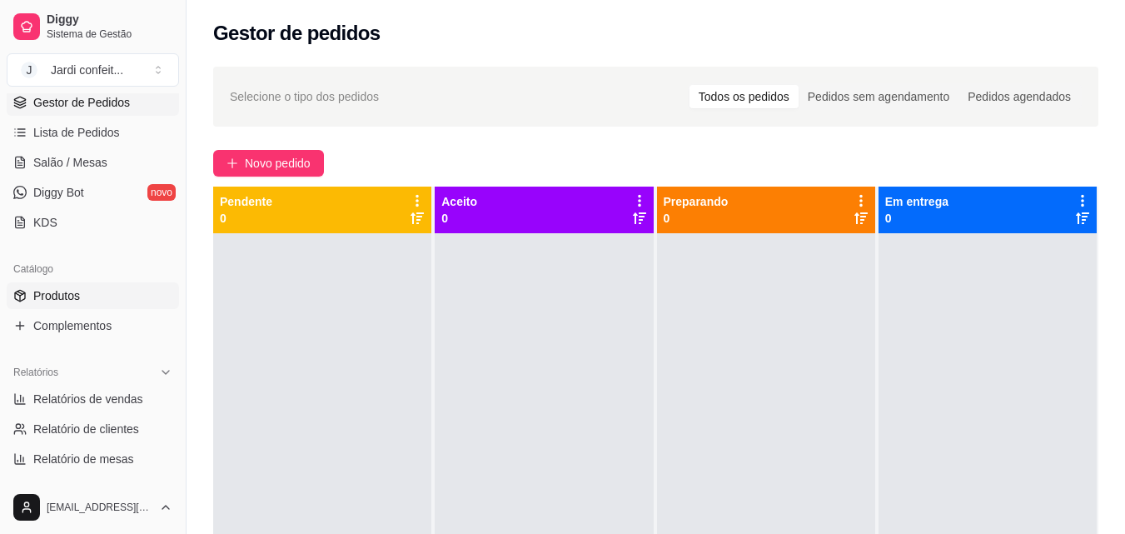
click at [127, 300] on link "Produtos" at bounding box center [93, 295] width 172 height 27
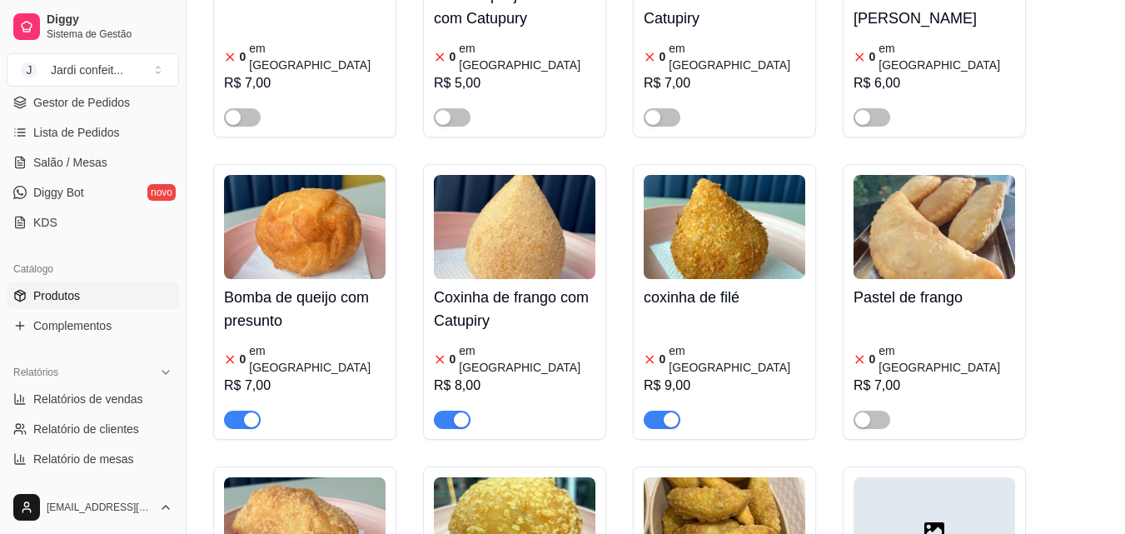
scroll to position [999, 0]
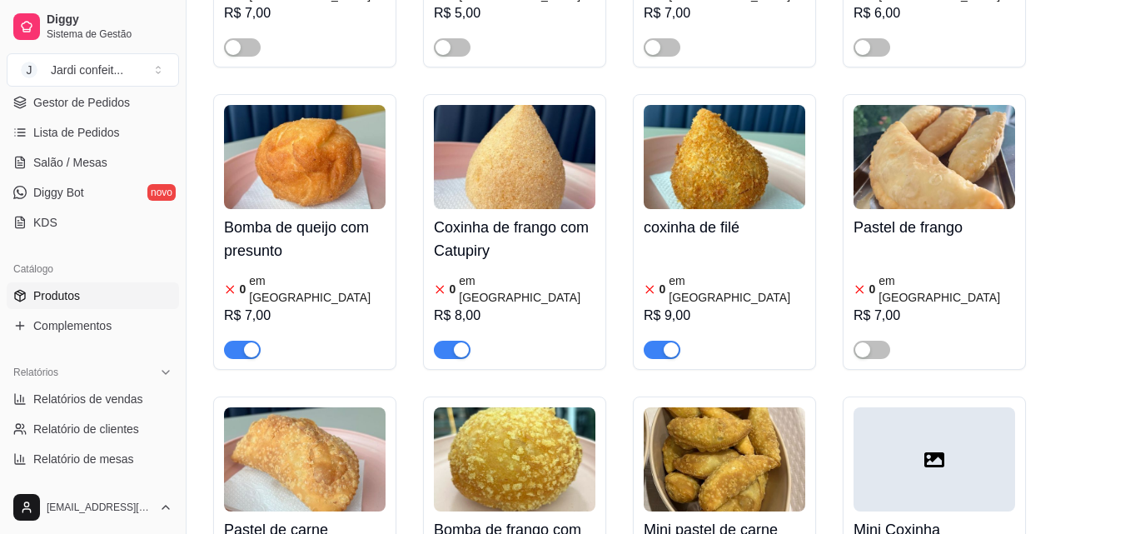
click at [233, 341] on span "button" at bounding box center [242, 350] width 37 height 18
click at [446, 341] on span "button" at bounding box center [452, 350] width 37 height 18
click at [658, 341] on span "button" at bounding box center [662, 350] width 37 height 18
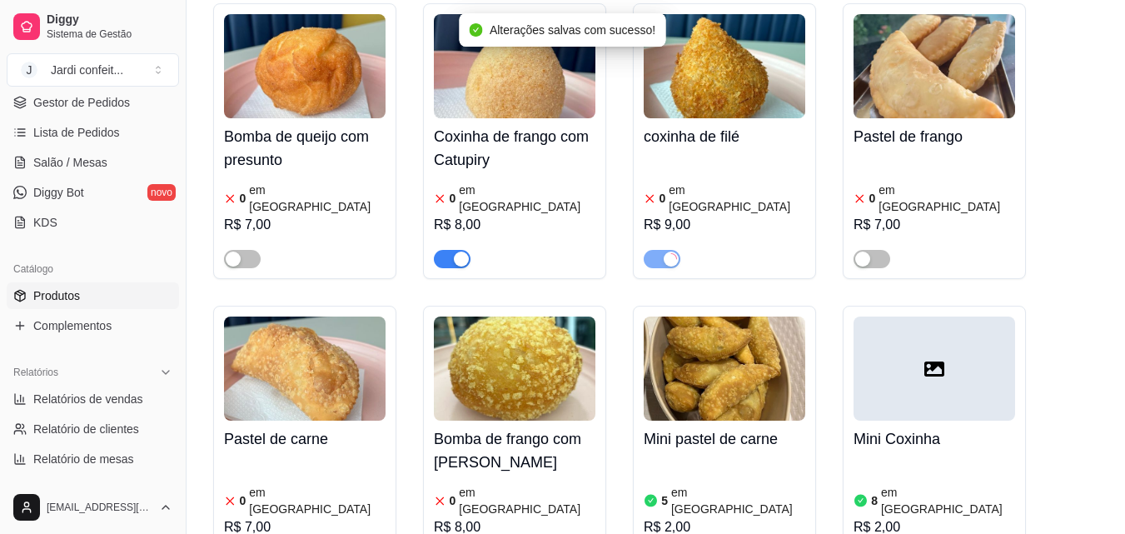
scroll to position [1249, 0]
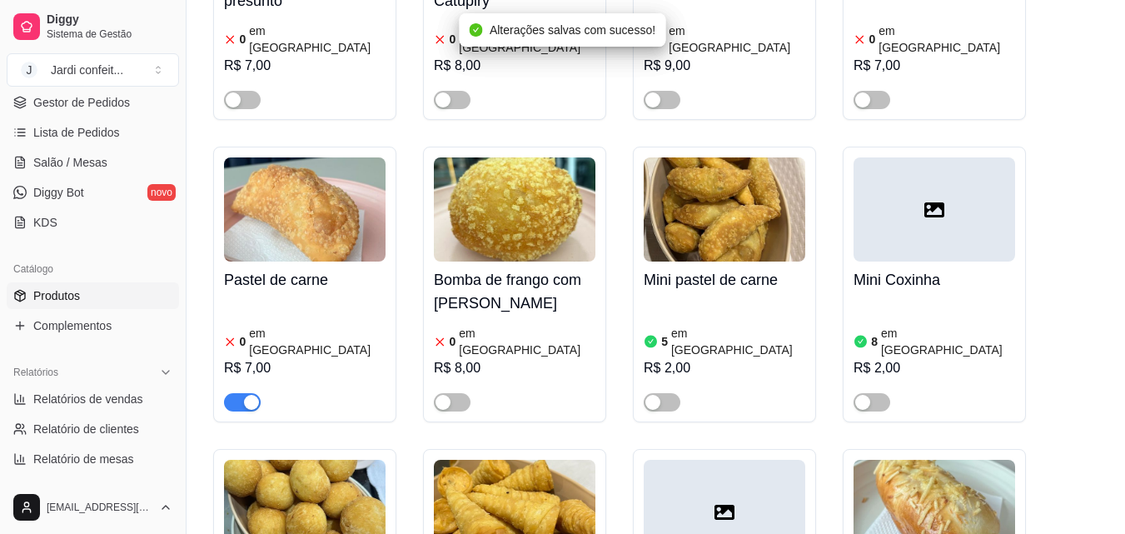
click at [237, 393] on span "button" at bounding box center [242, 402] width 37 height 18
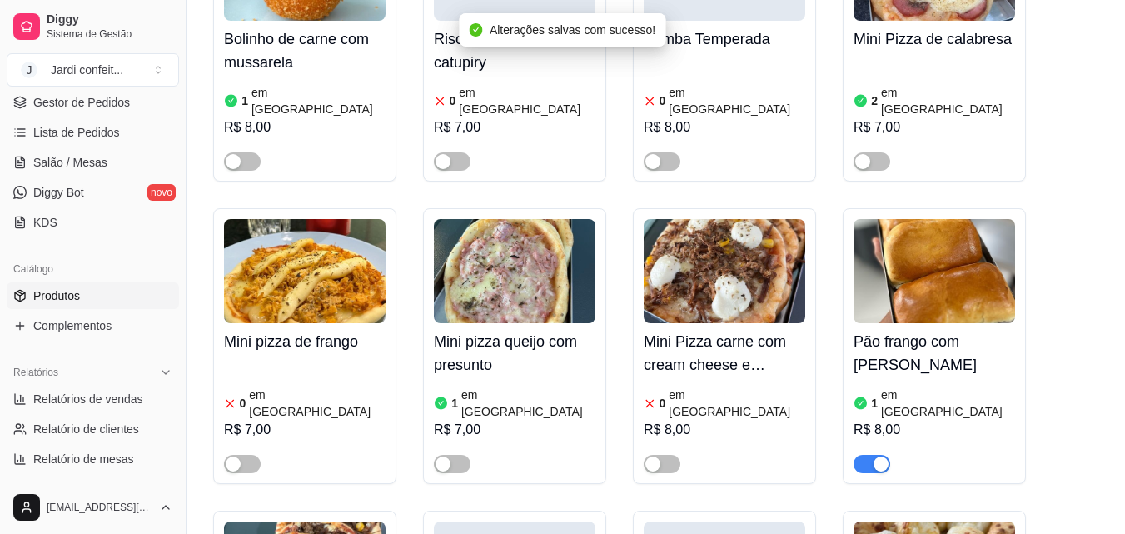
scroll to position [2415, 0]
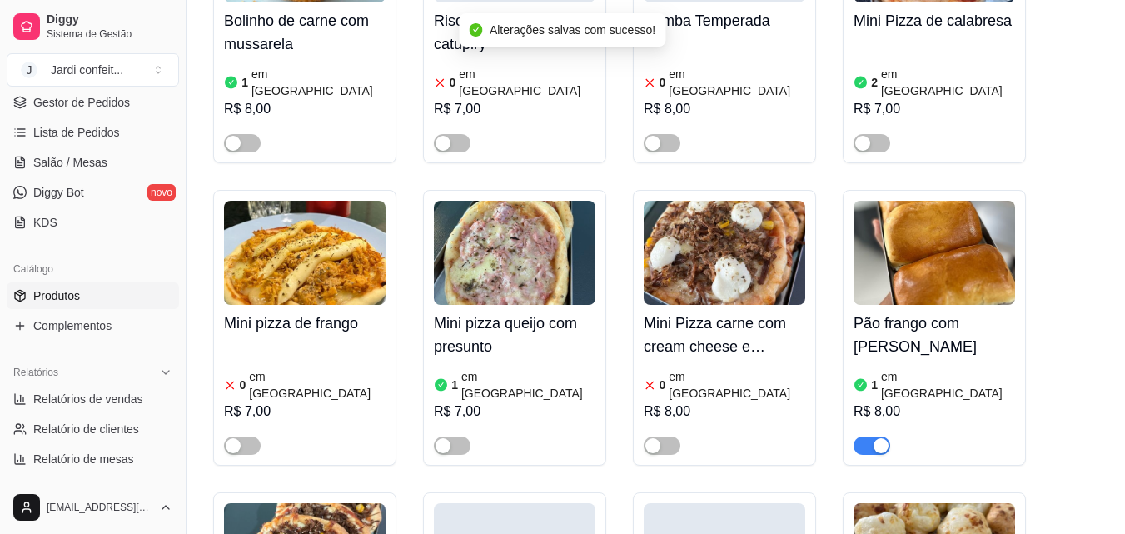
click at [878, 438] on div "button" at bounding box center [881, 445] width 15 height 15
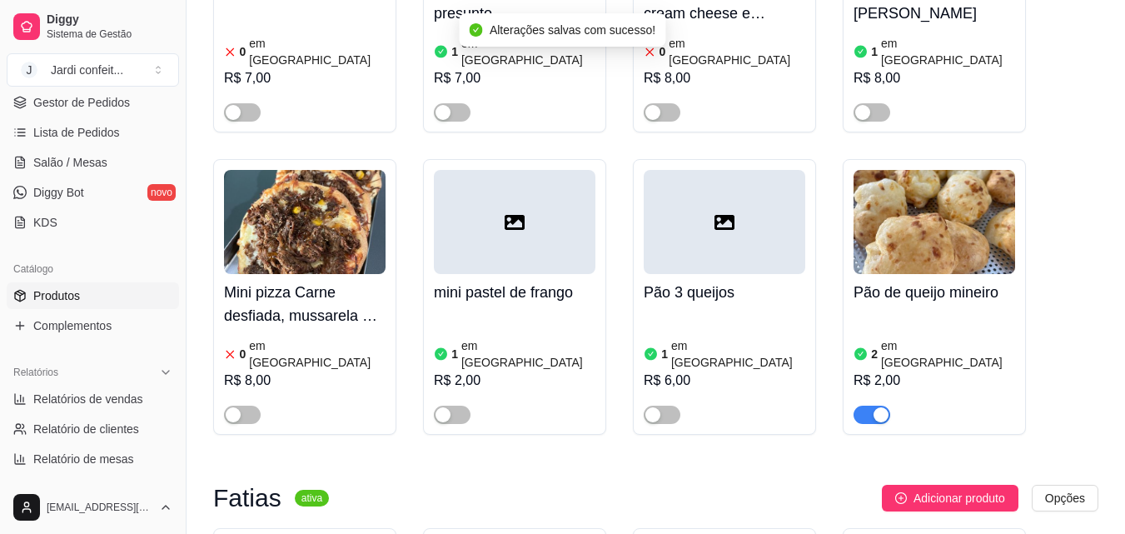
click at [873, 406] on button "button" at bounding box center [872, 415] width 37 height 18
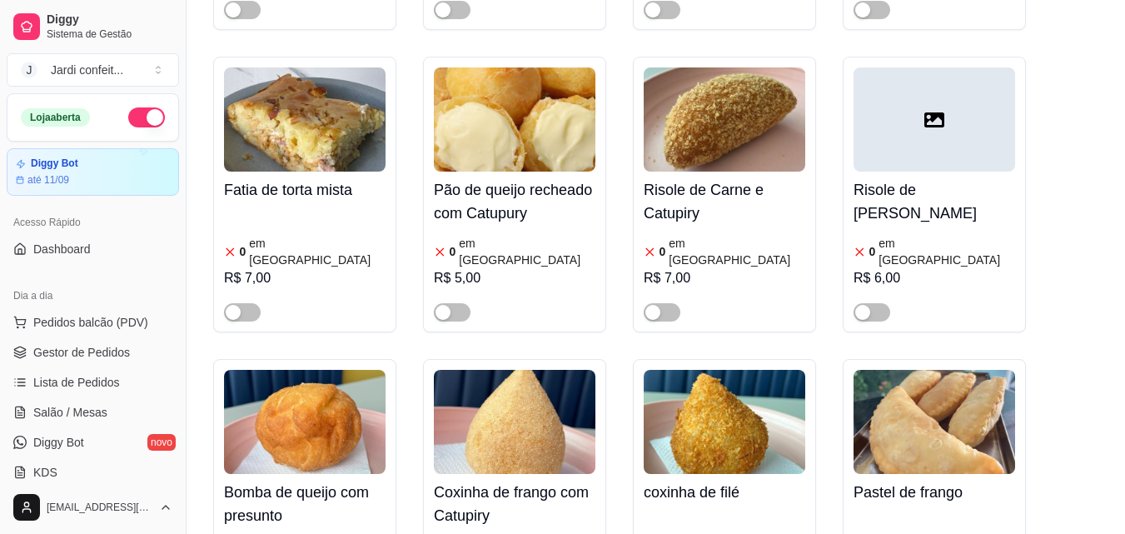
scroll to position [750, 0]
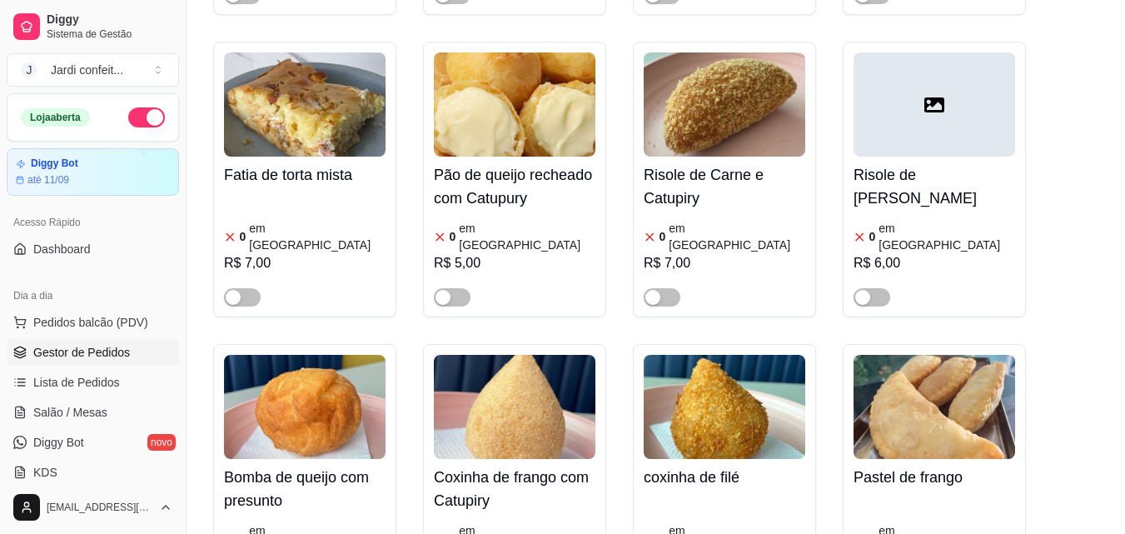
click at [100, 352] on span "Gestor de Pedidos" at bounding box center [81, 352] width 97 height 17
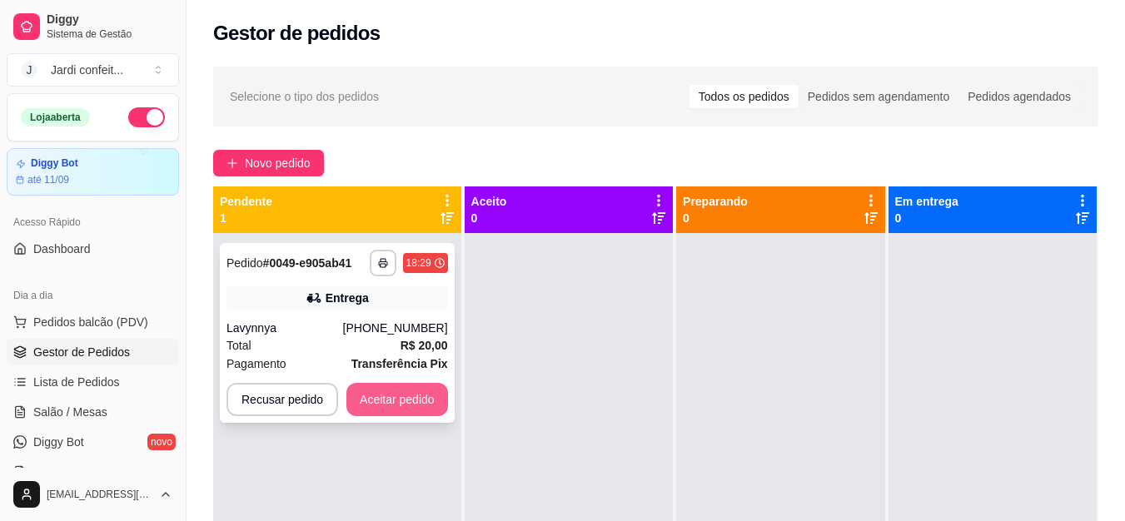
click at [419, 405] on button "Aceitar pedido" at bounding box center [397, 399] width 102 height 33
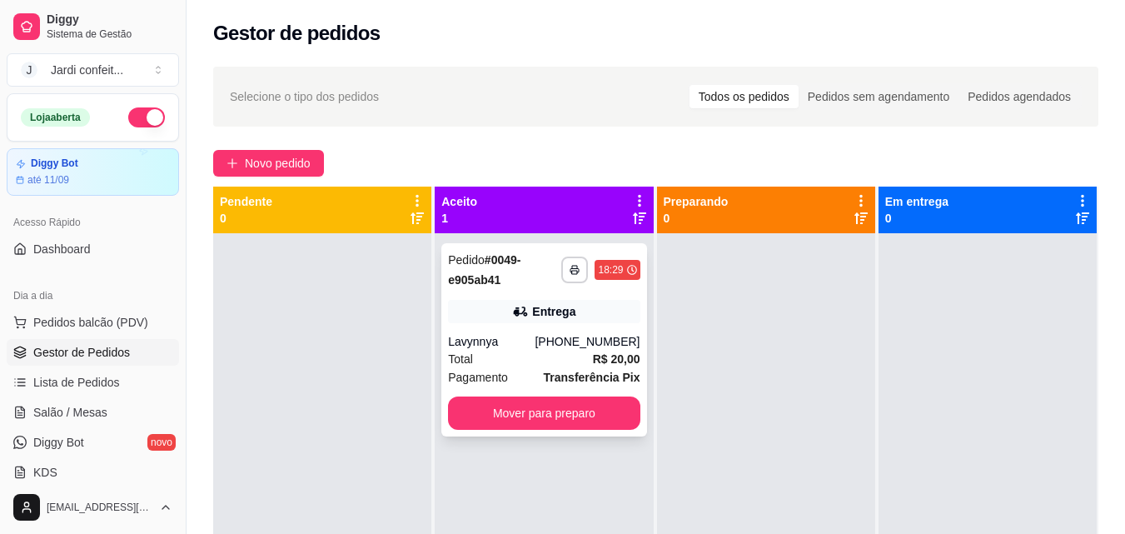
click at [537, 364] on div "Total R$ 20,00" at bounding box center [544, 359] width 192 height 18
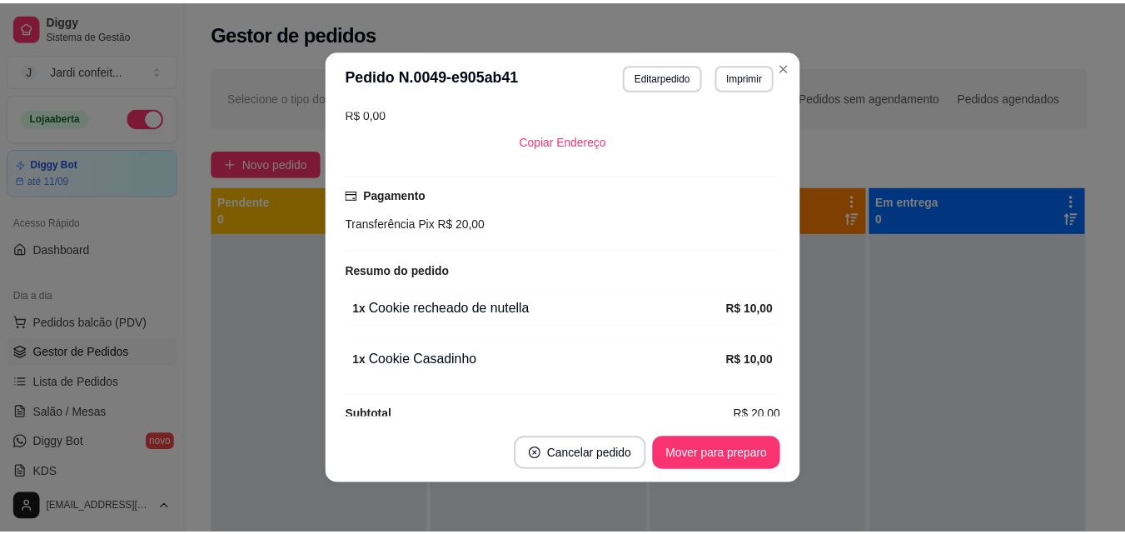
scroll to position [391, 0]
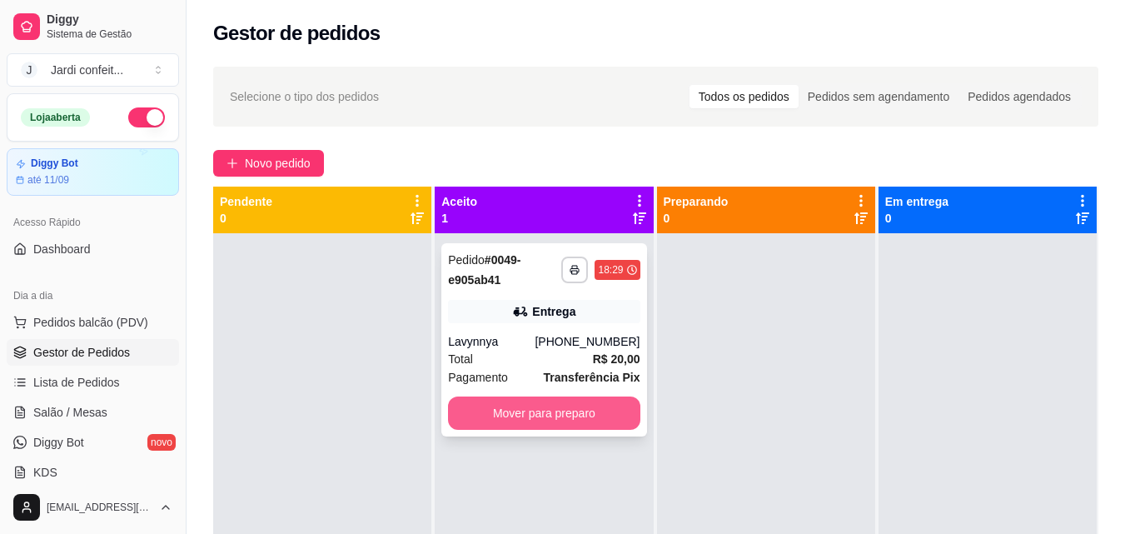
click at [577, 406] on button "Mover para preparo" at bounding box center [544, 412] width 192 height 33
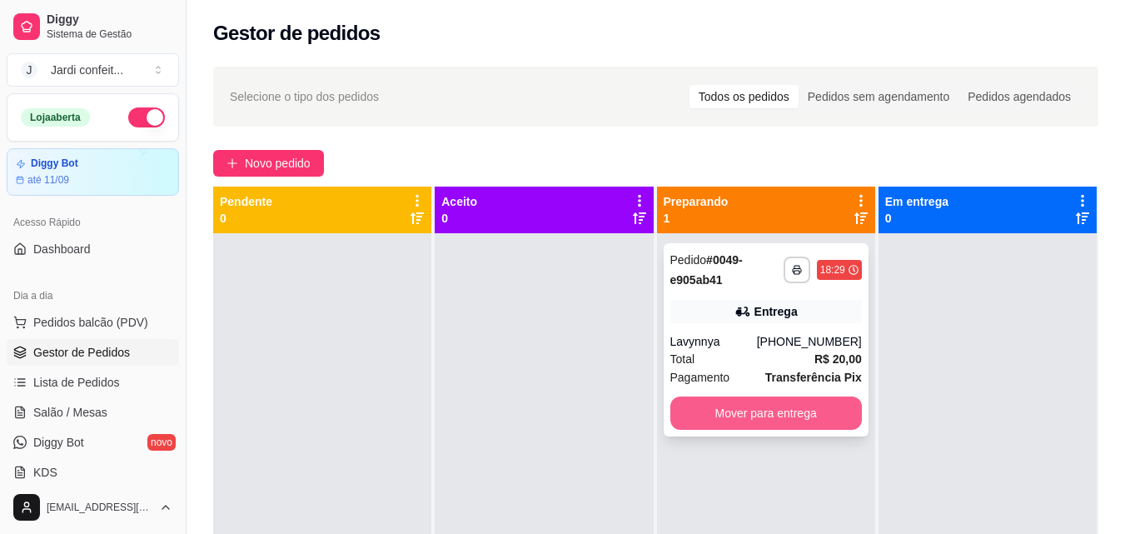
click at [711, 398] on button "Mover para entrega" at bounding box center [766, 412] width 192 height 33
click at [720, 405] on div "Mover para entrega" at bounding box center [766, 412] width 192 height 33
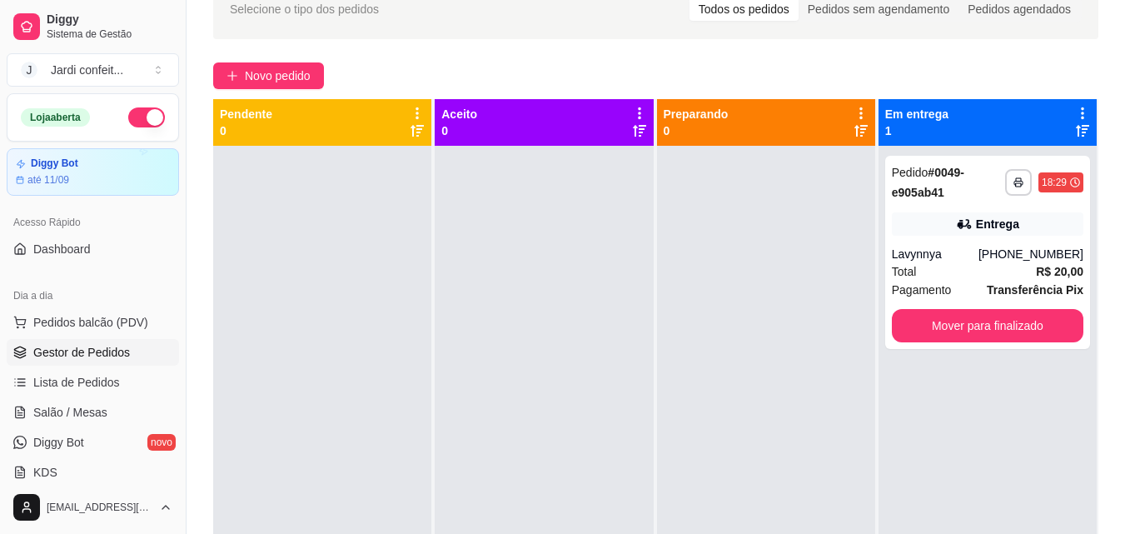
scroll to position [0, 0]
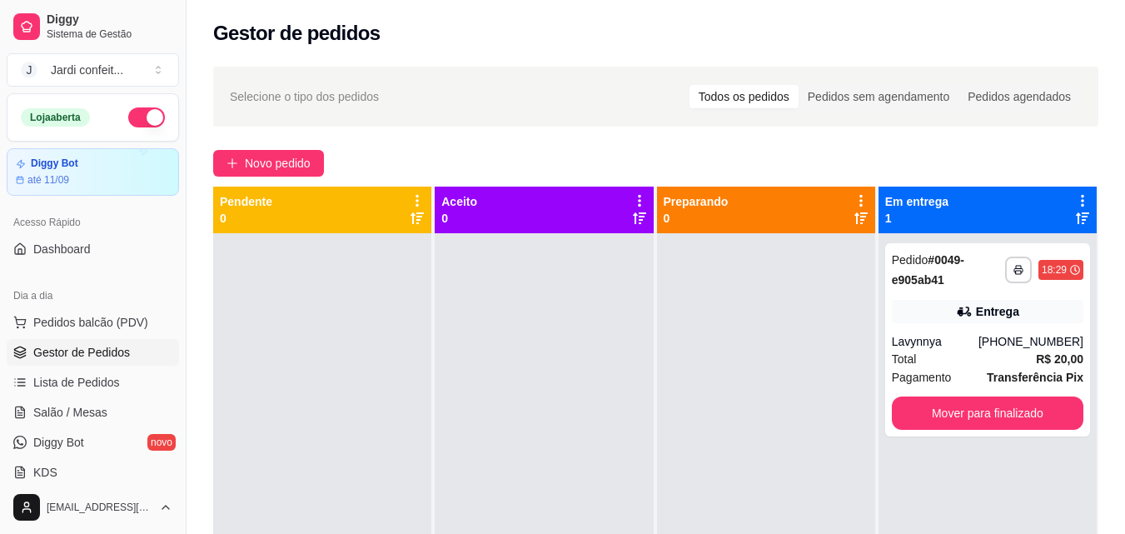
click at [133, 122] on button "button" at bounding box center [146, 117] width 37 height 20
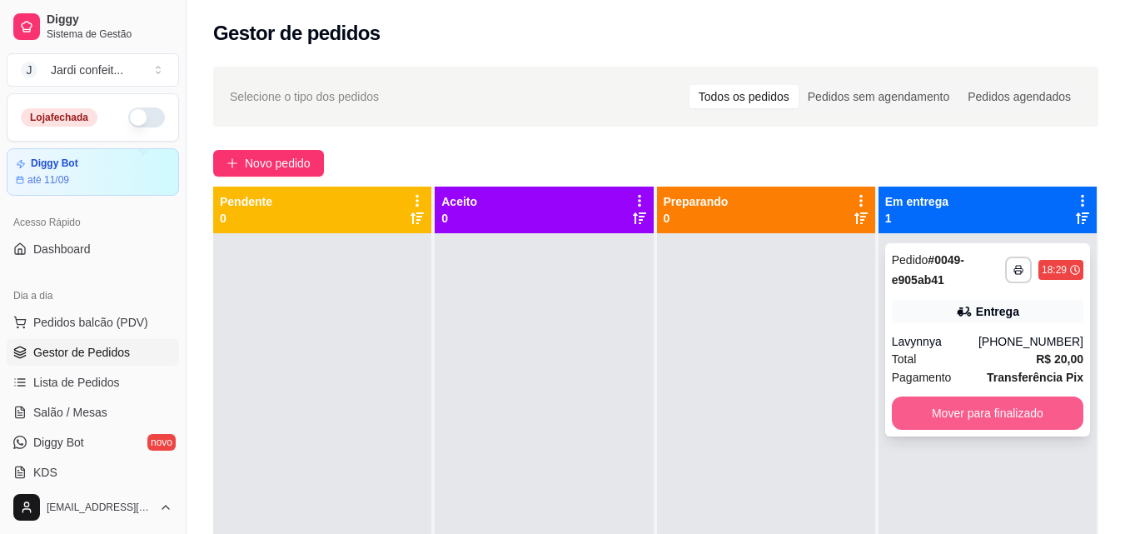
click at [985, 422] on button "Mover para finalizado" at bounding box center [988, 412] width 192 height 33
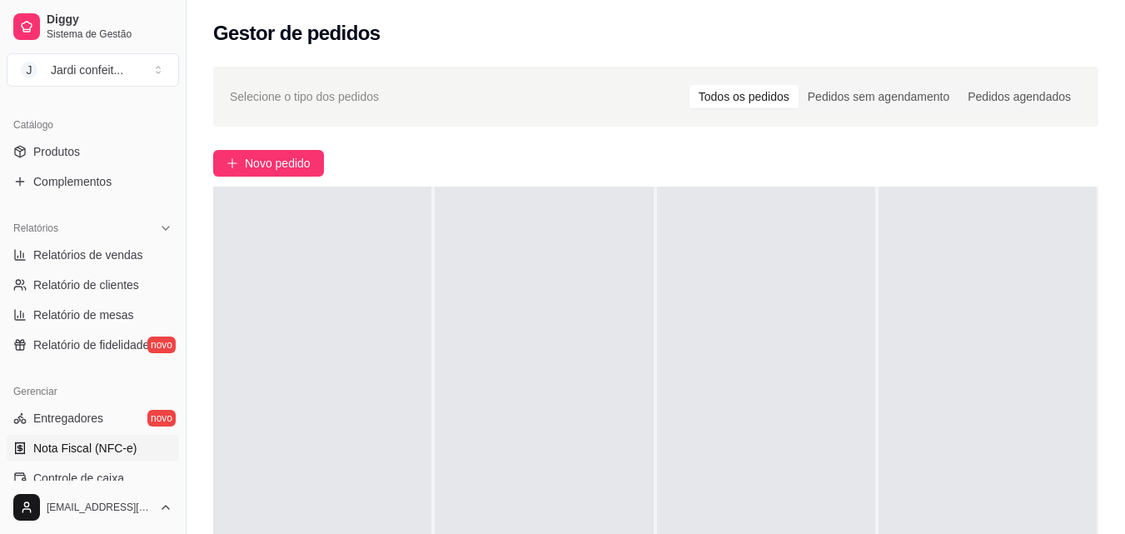
scroll to position [500, 0]
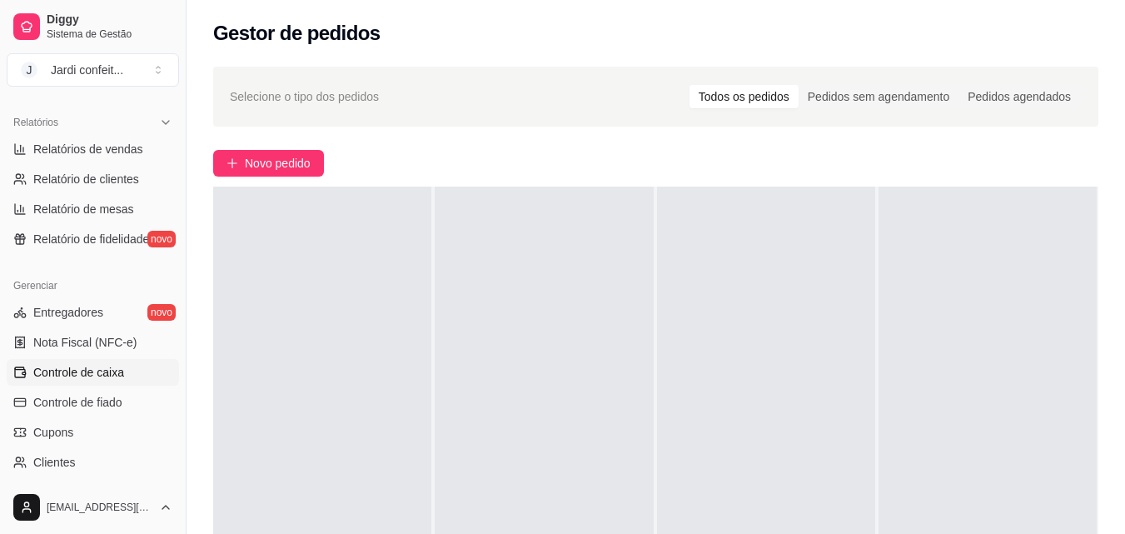
click at [119, 365] on span "Controle de caixa" at bounding box center [78, 372] width 91 height 17
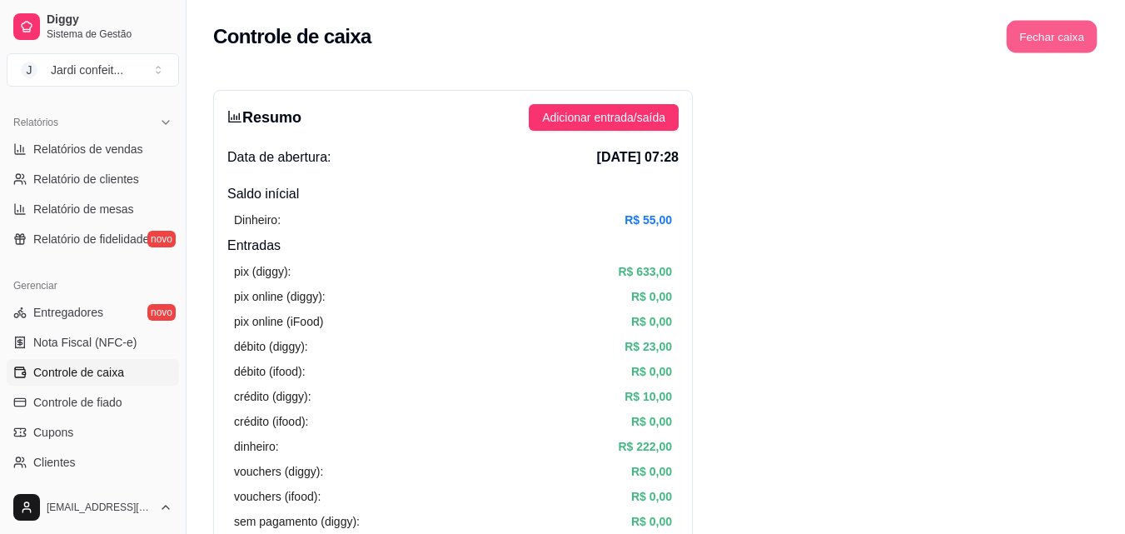
click at [1044, 43] on button "Fechar caixa" at bounding box center [1052, 37] width 91 height 32
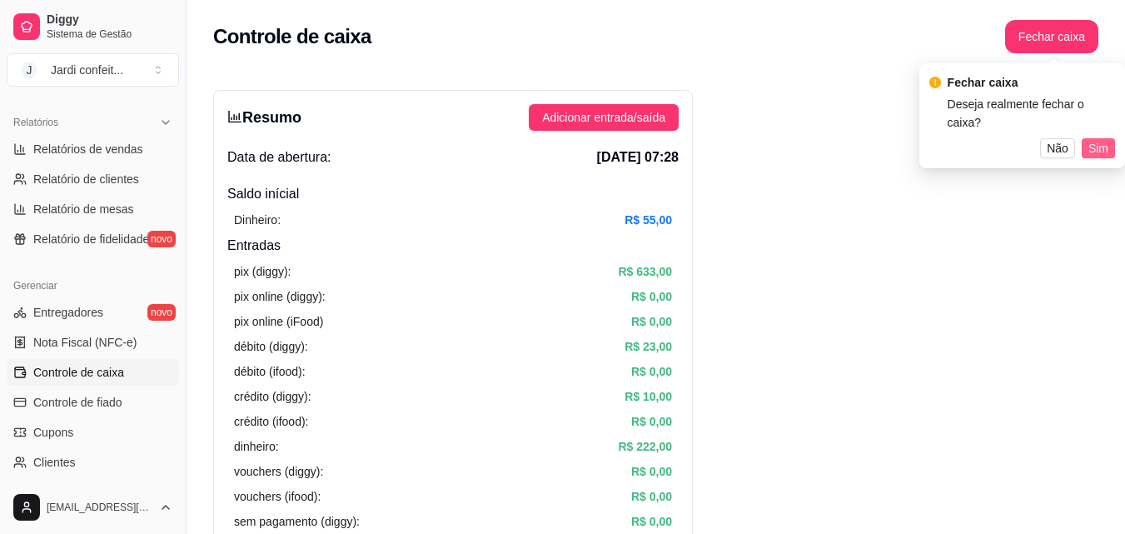
click at [1100, 139] on span "Sim" at bounding box center [1098, 148] width 20 height 18
